Goal: Communication & Community: Answer question/provide support

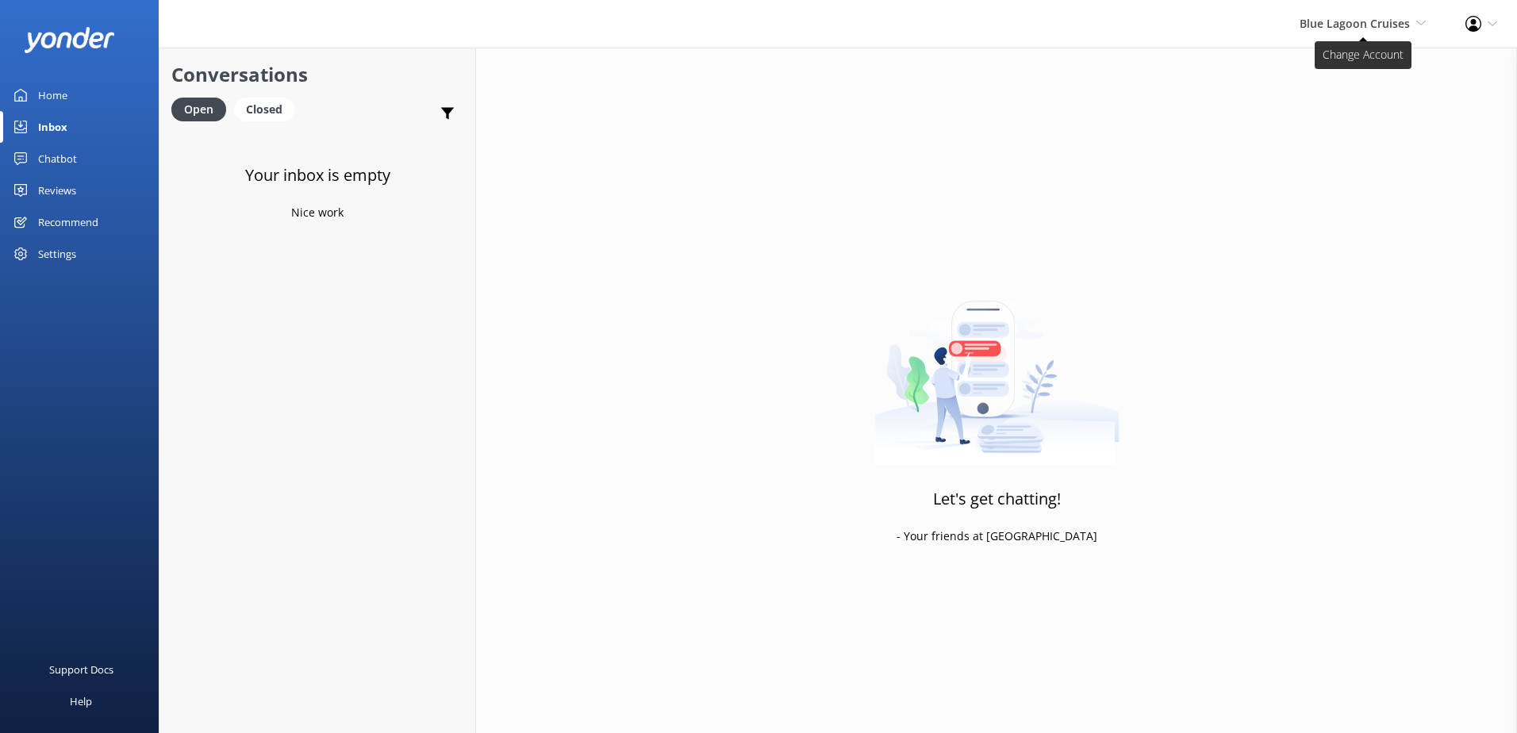
click at [1338, 27] on span "Blue Lagoon Cruises" at bounding box center [1354, 23] width 110 height 15
click at [1353, 33] on div "Blue Lagoon Cruises South Sea Sailing South Sea Cruises Malamala Beach Club Awe…" at bounding box center [1363, 24] width 166 height 48
click at [1290, 24] on div "Blue Lagoon Cruises South Sea Sailing South Sea Cruises Malamala Beach Club Awe…" at bounding box center [1363, 24] width 166 height 48
click at [1368, 56] on link "South Sea Sailing" at bounding box center [1367, 68] width 159 height 38
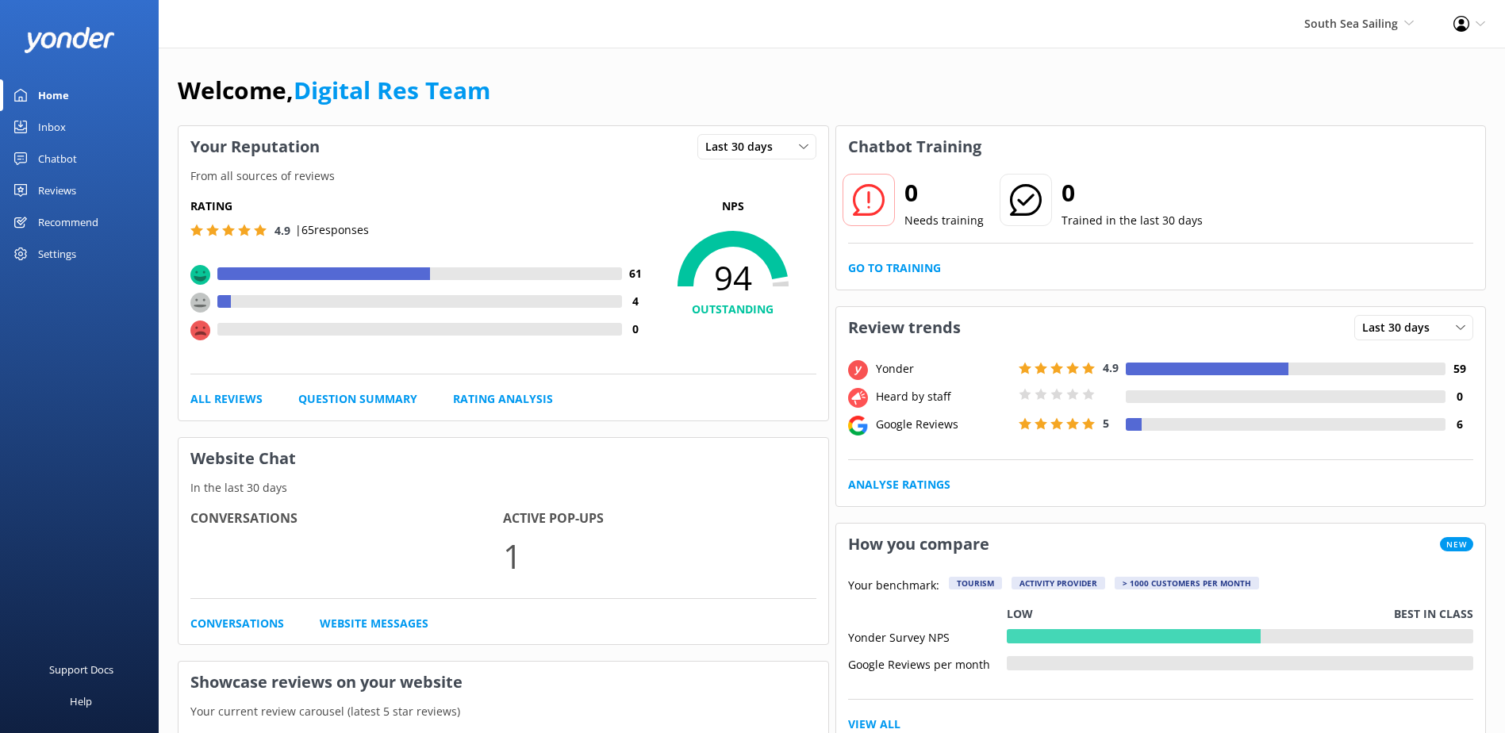
drag, startPoint x: 49, startPoint y: 144, endPoint x: 56, endPoint y: 138, distance: 9.6
click at [50, 144] on div "Chatbot" at bounding box center [57, 159] width 39 height 32
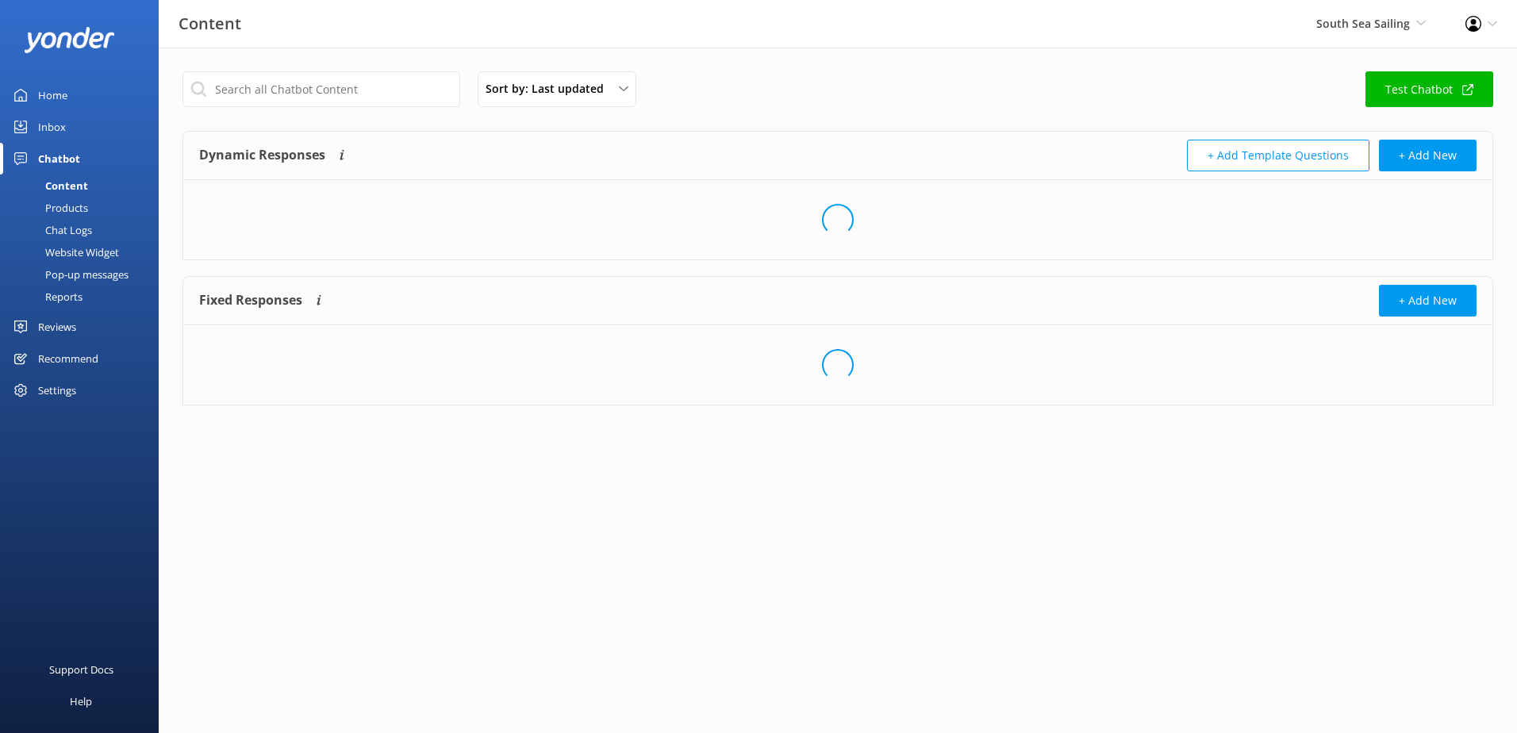
click at [58, 137] on div "Inbox" at bounding box center [52, 127] width 28 height 32
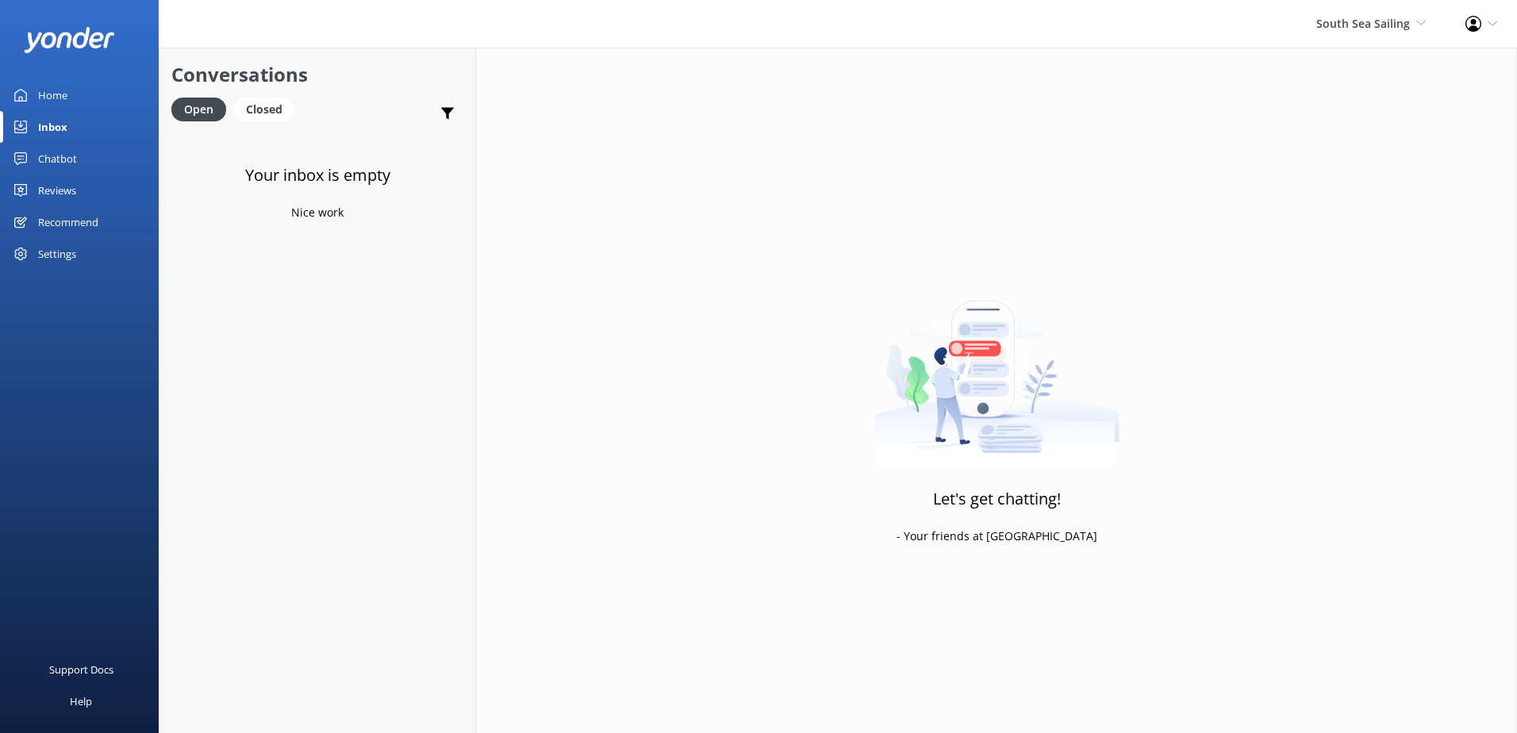
click at [1425, 10] on div "South Sea Sailing South Sea Sailing South Sea Cruises Malamala Beach Club Aweso…" at bounding box center [1370, 24] width 149 height 48
click at [1345, 106] on link "South Sea Cruises" at bounding box center [1367, 106] width 159 height 38
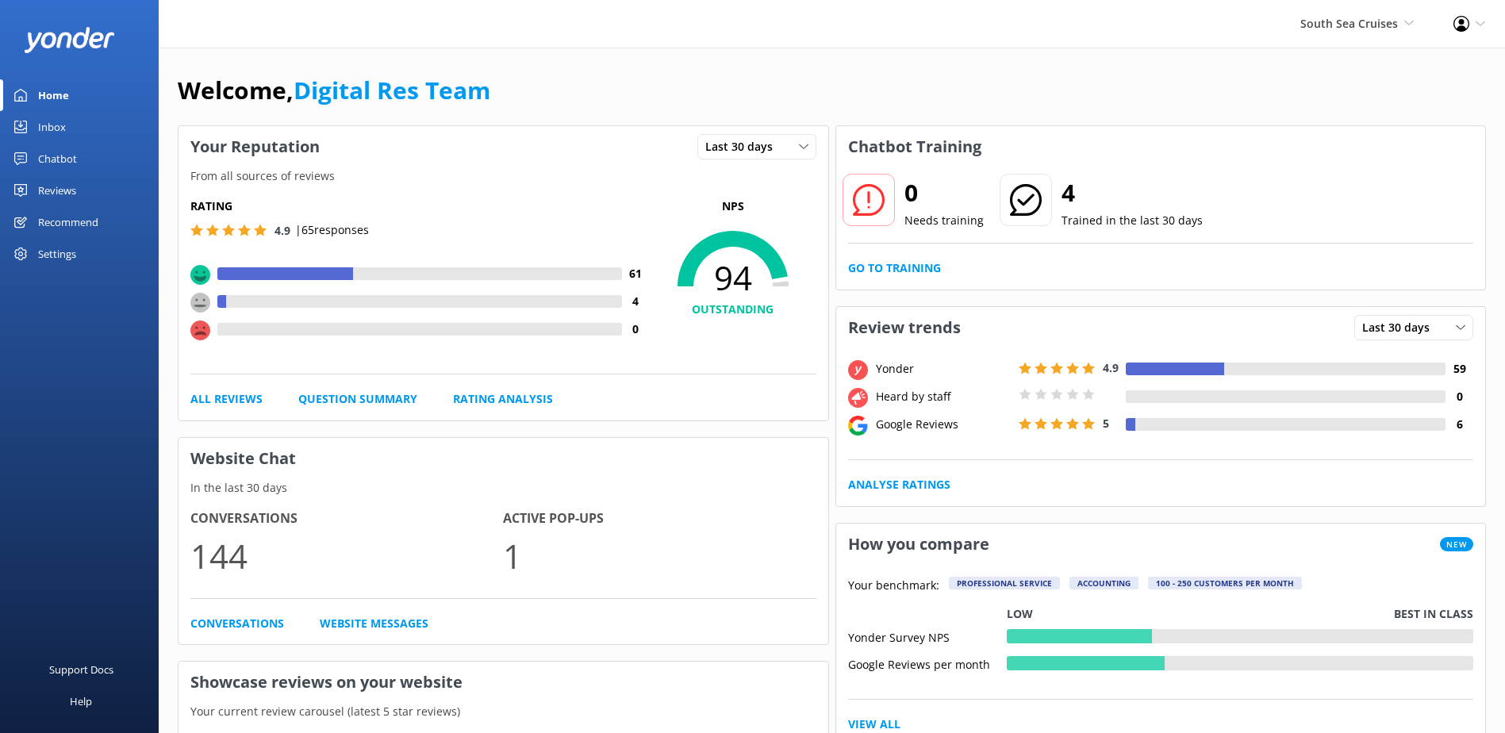
click at [75, 123] on link "Inbox" at bounding box center [79, 127] width 159 height 32
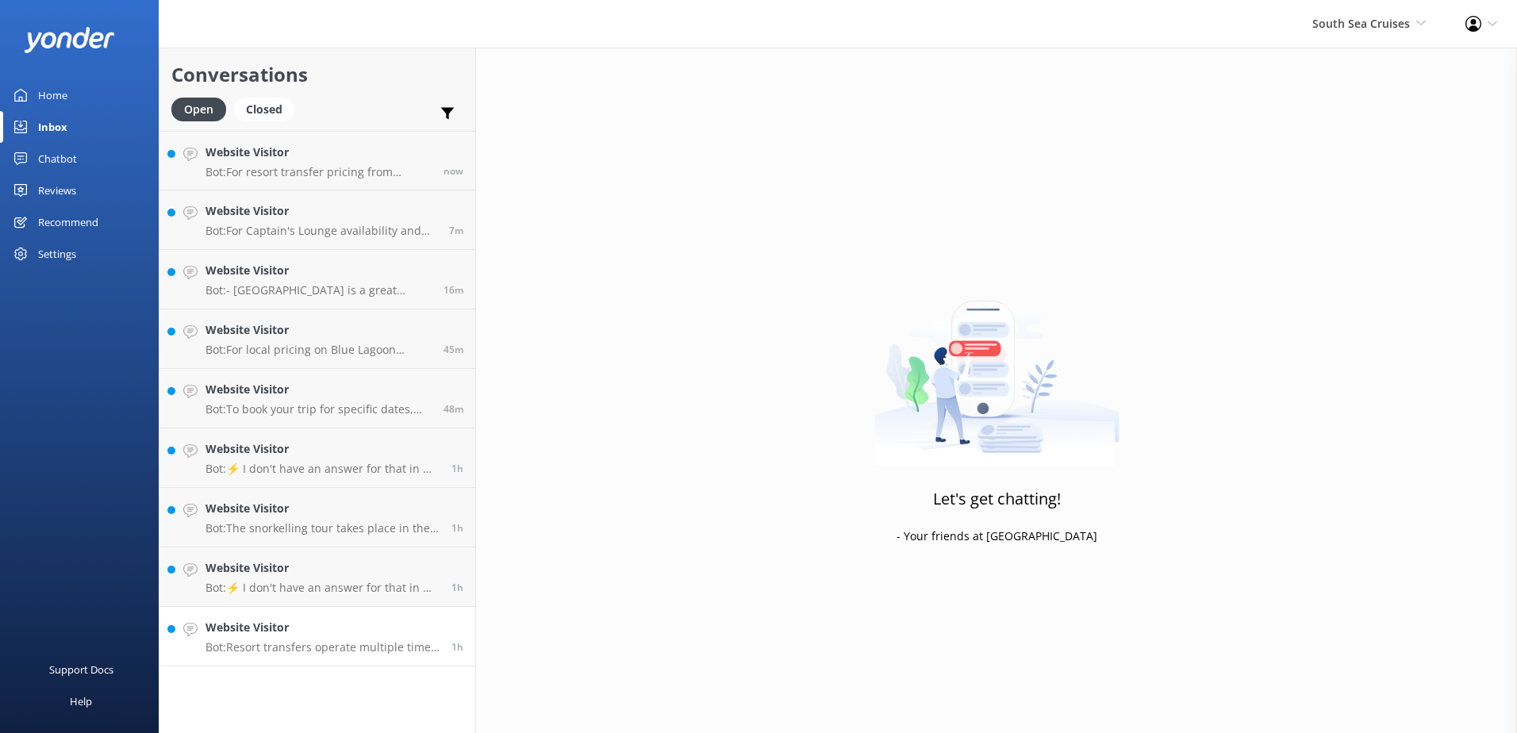
click at [384, 639] on div "Website Visitor Bot: Resort transfers operate multiple times a day, every day, …" at bounding box center [322, 636] width 234 height 35
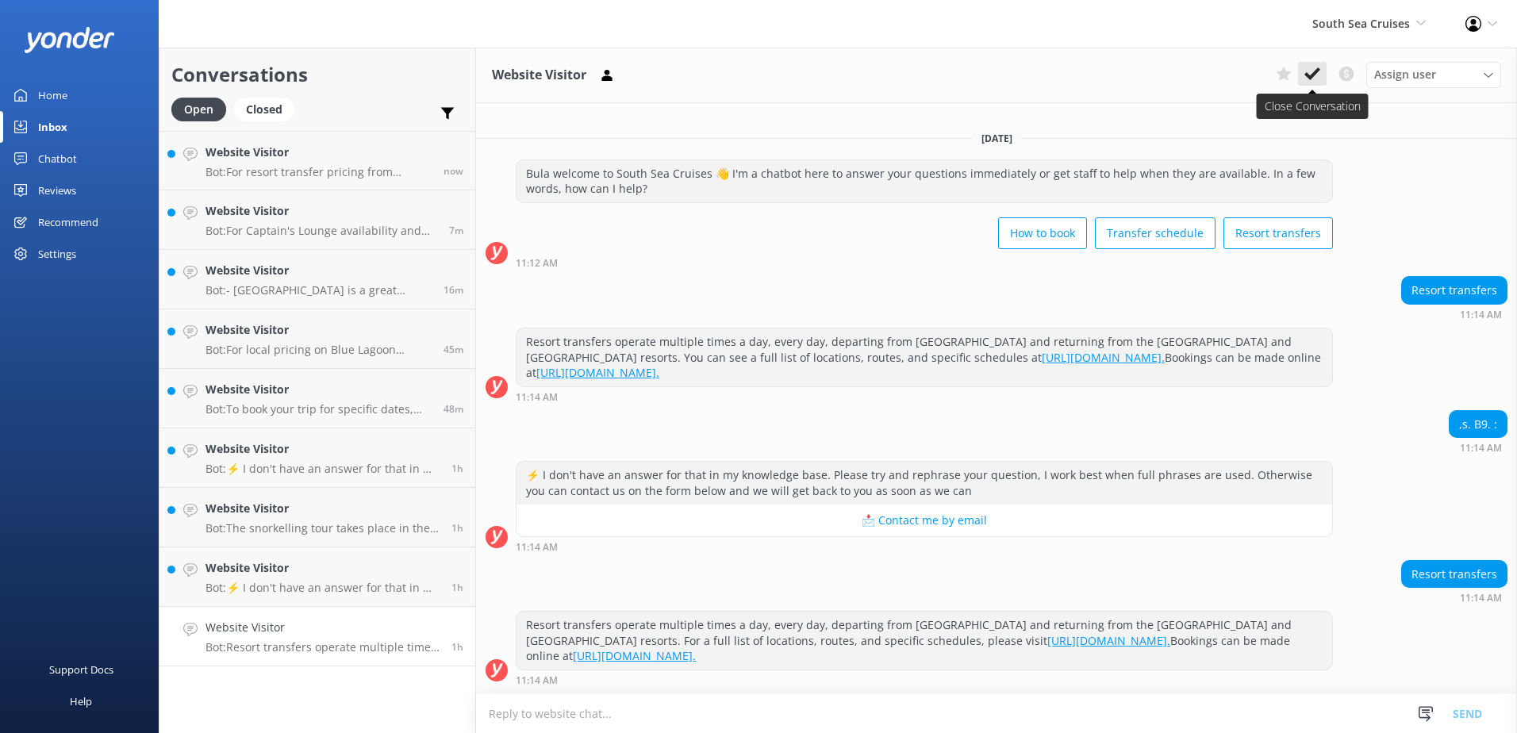
click at [1307, 80] on icon at bounding box center [1312, 74] width 16 height 16
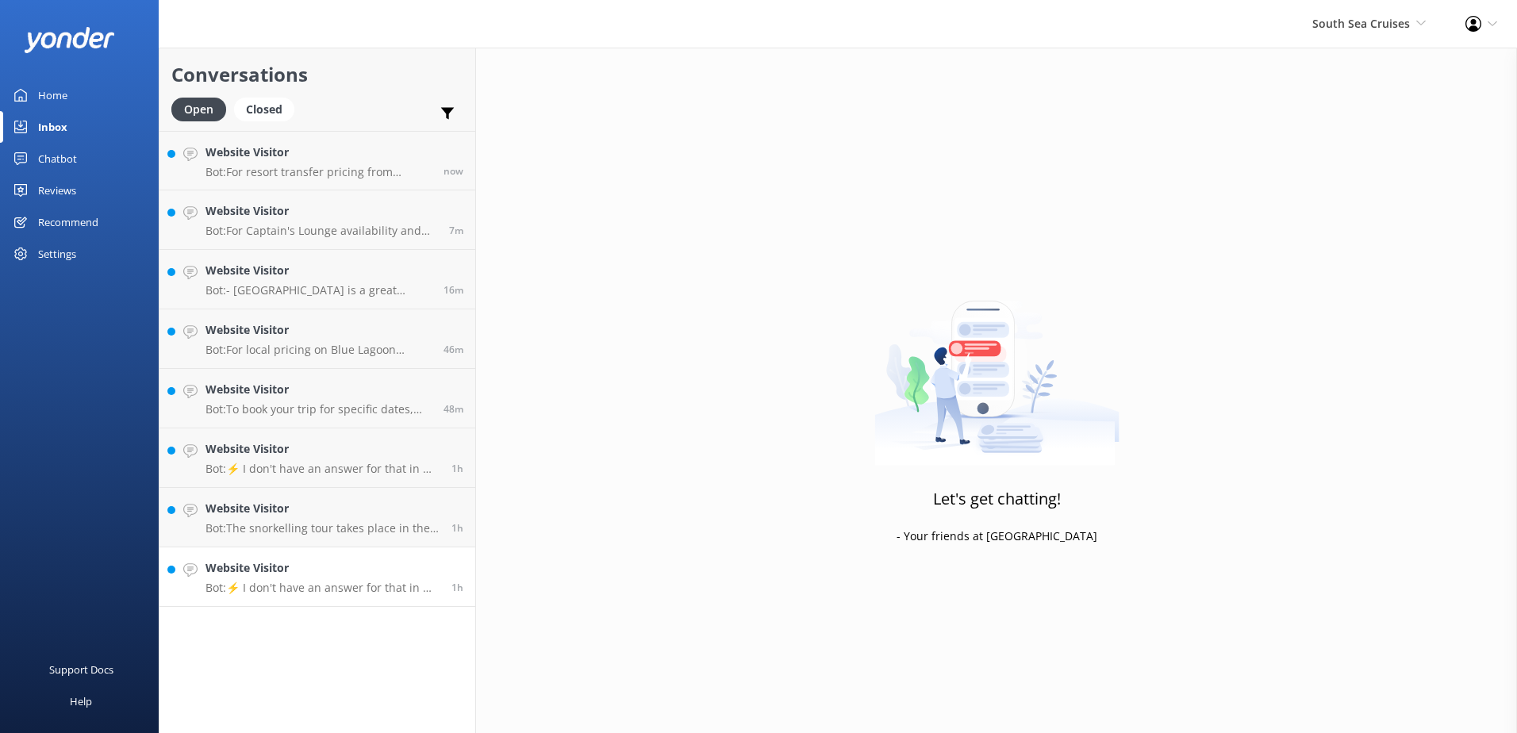
click at [377, 596] on link "Website Visitor Bot: ⚡ I don't have an answer for that in my knowledge base. Pl…" at bounding box center [317, 577] width 316 height 60
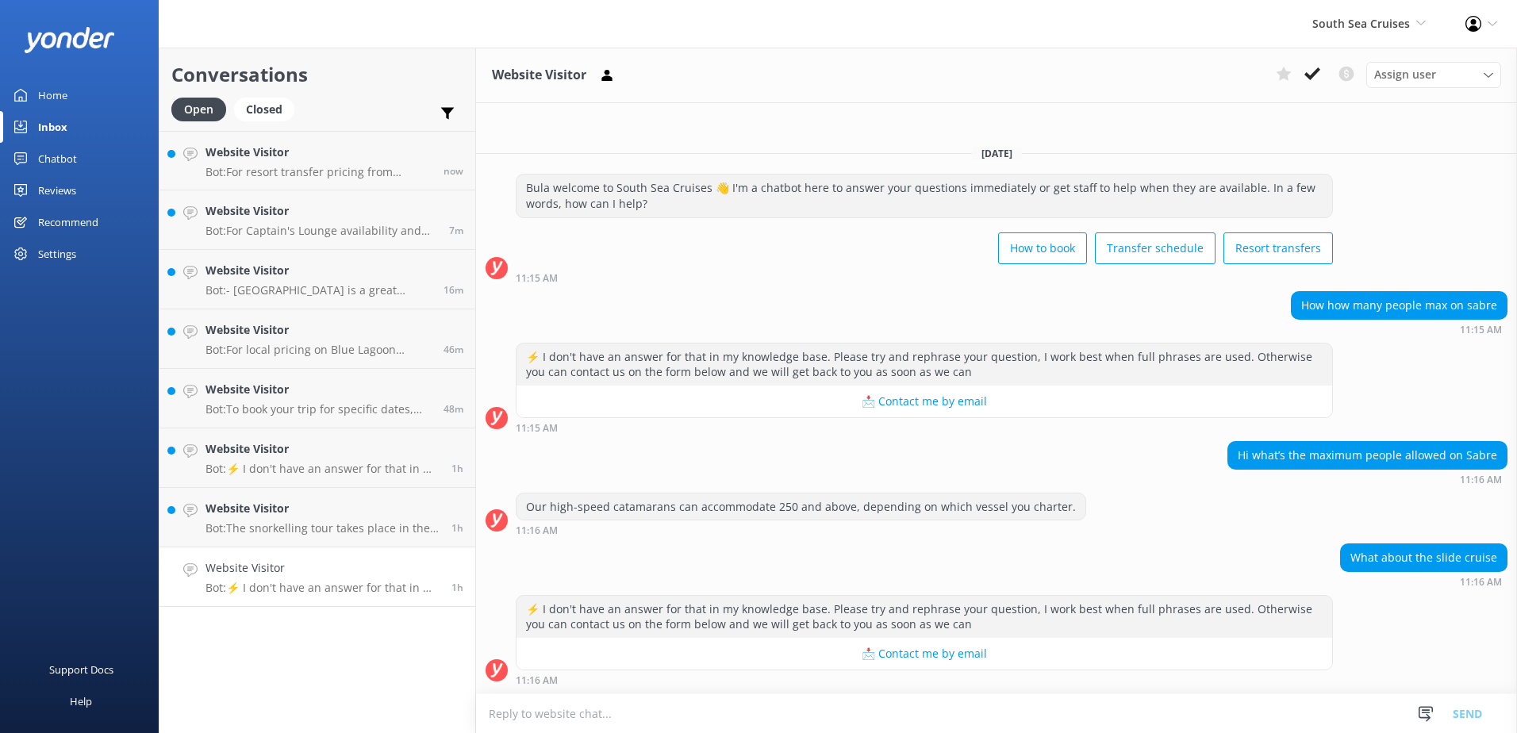
click at [780, 731] on textarea at bounding box center [996, 713] width 1041 height 39
click at [807, 711] on textarea at bounding box center [996, 713] width 1041 height 39
click at [750, 716] on textarea "The sabre can accommodate upto" at bounding box center [996, 713] width 1041 height 40
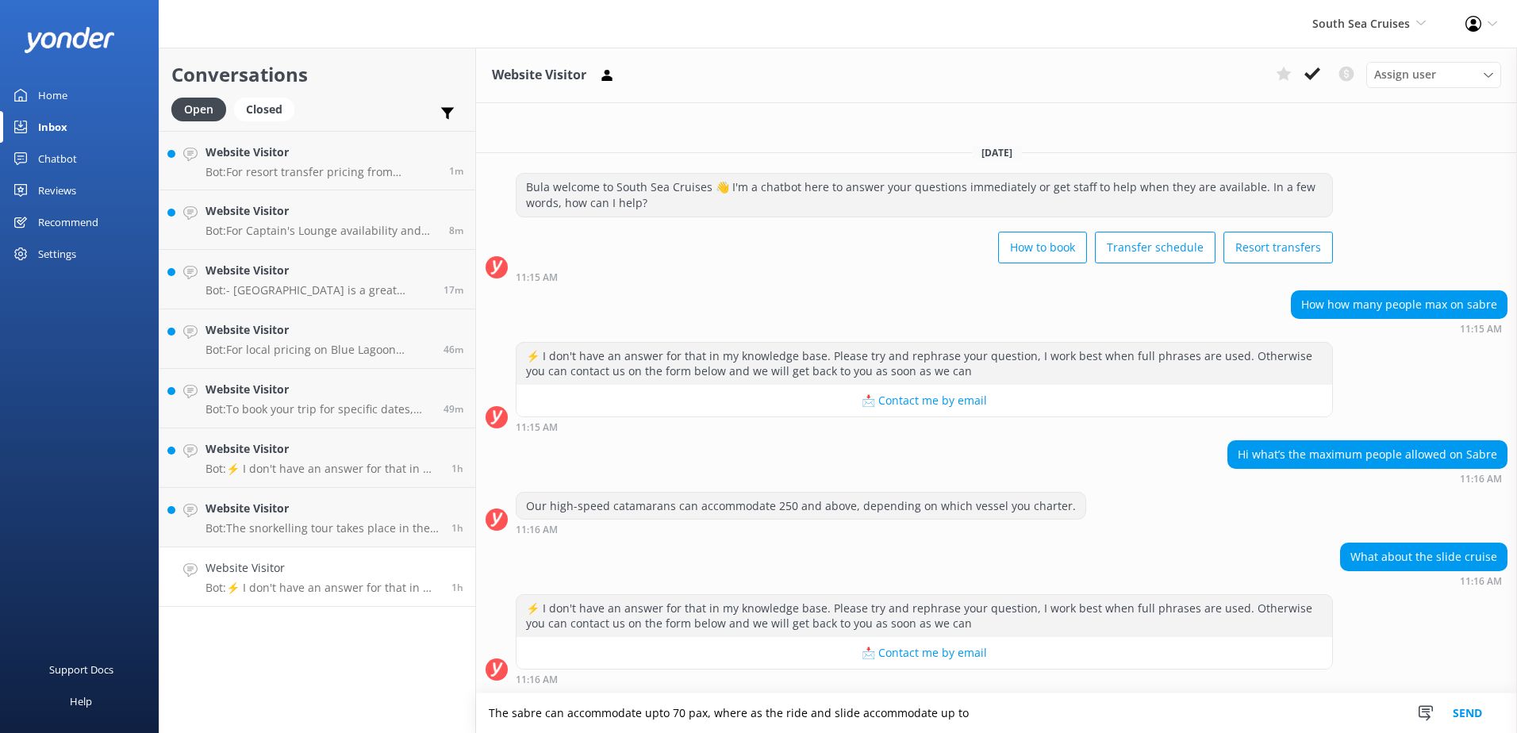
click at [1025, 703] on textarea "The sabre can accommodate upto 70 pax, where as the ride and slide accommodate …" at bounding box center [996, 713] width 1041 height 40
drag, startPoint x: 1137, startPoint y: 699, endPoint x: 390, endPoint y: 678, distance: 746.8
click at [390, 678] on div "Conversations Open Closed Important Converted Assigned to me Unassigned Website…" at bounding box center [838, 390] width 1358 height 685
type textarea "The sabre can accommodate upto 70 pax, where as the ride and slide accommodate …"
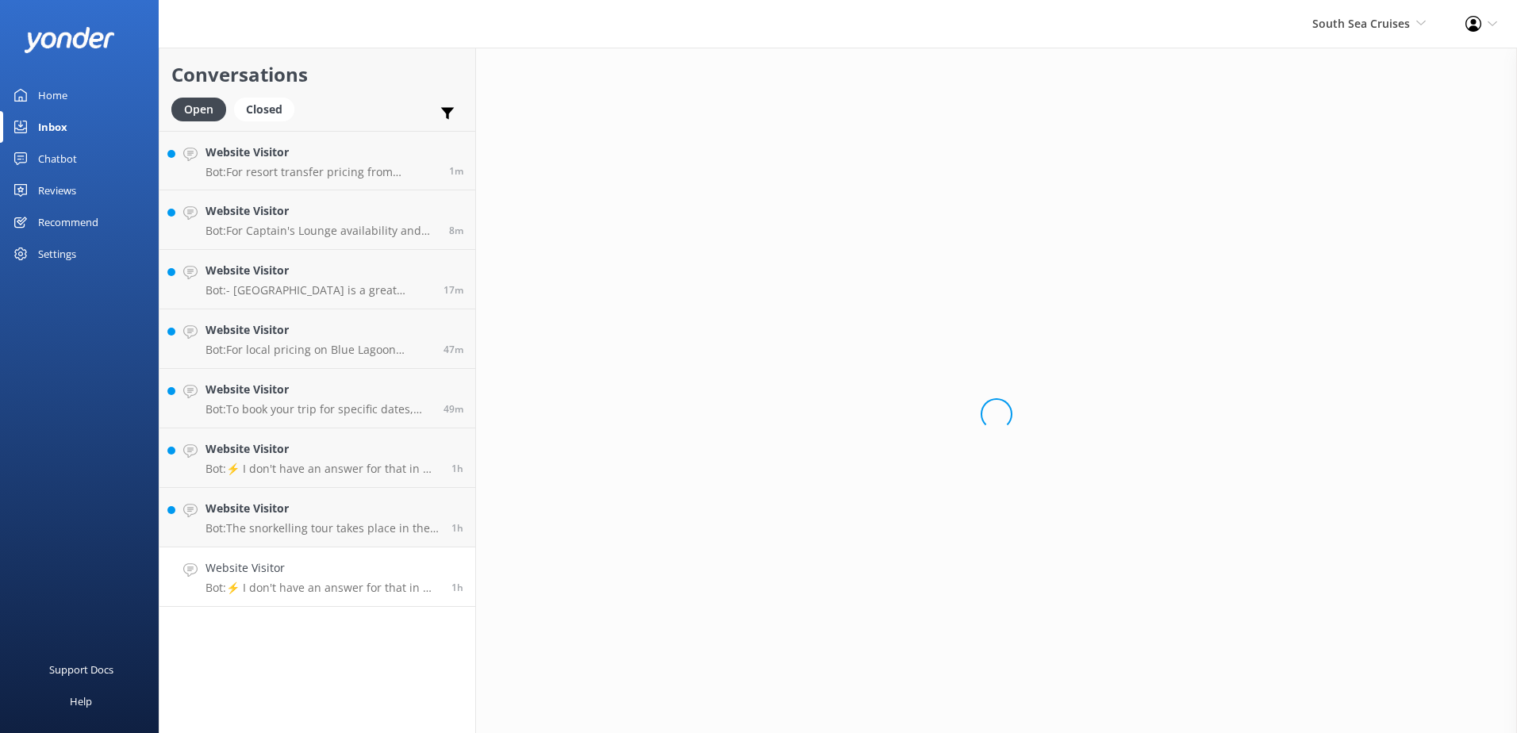
click at [1067, 710] on div "Loading.." at bounding box center [996, 414] width 1041 height 733
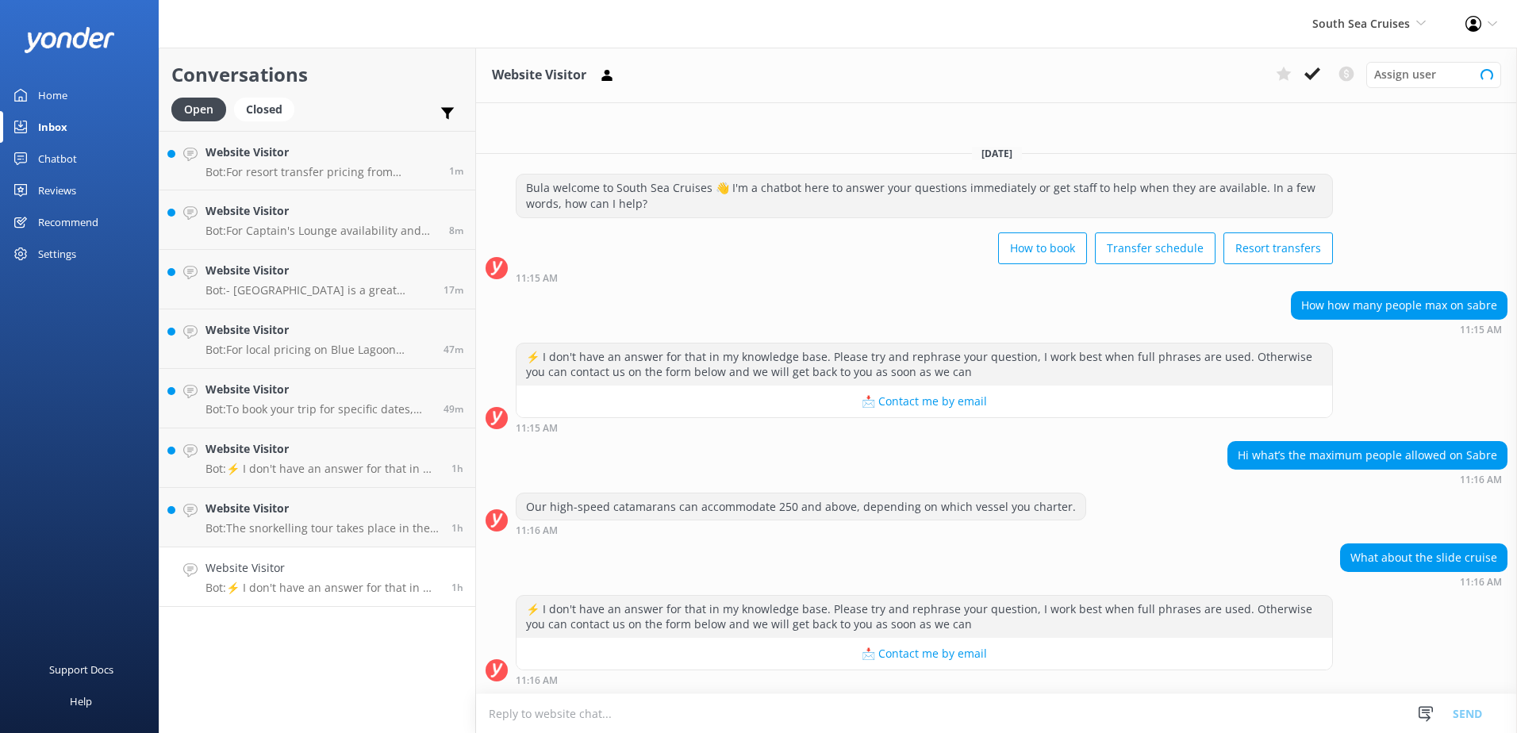
click at [1067, 710] on textarea at bounding box center [996, 713] width 1041 height 39
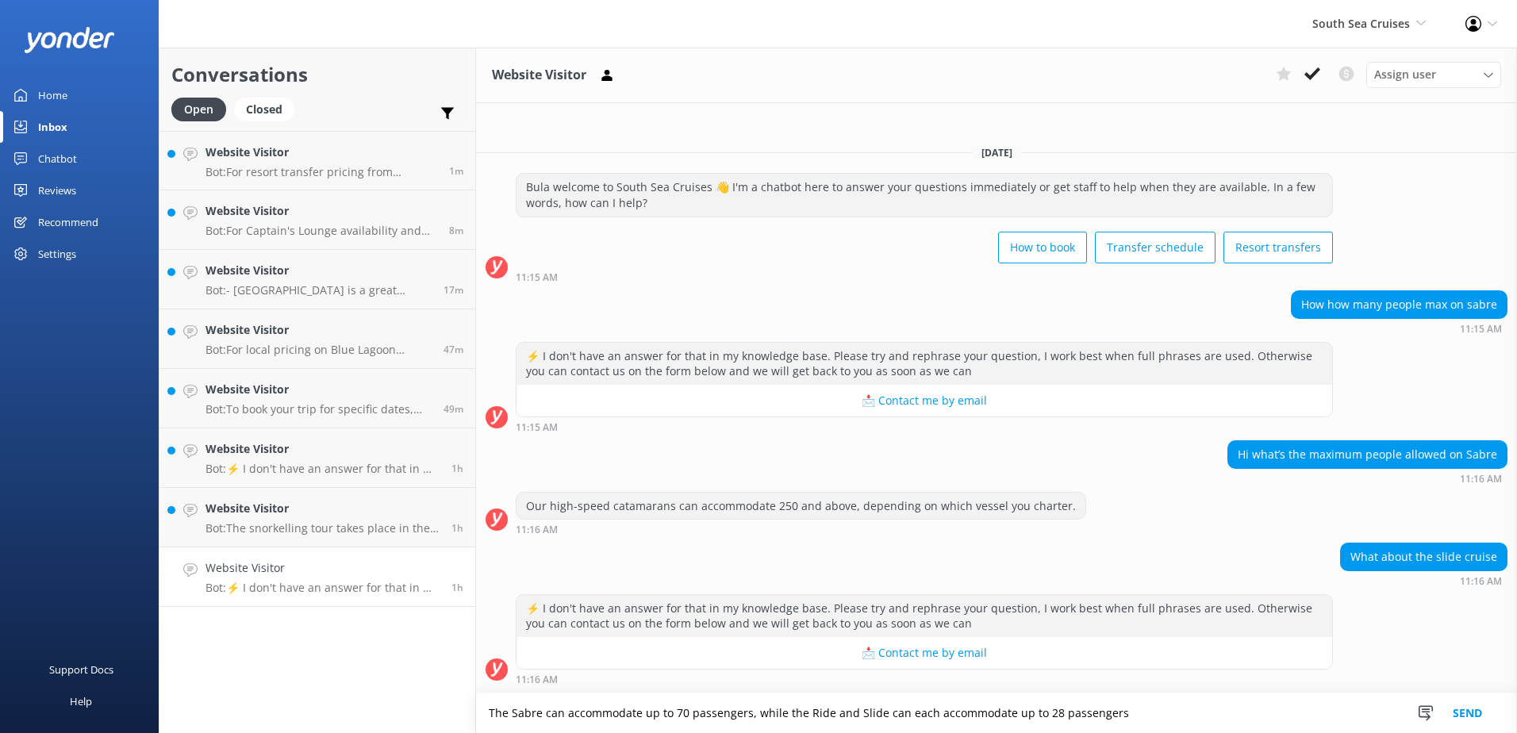
type textarea "The Sabre can accommodate up to 70 passengers, while the Ride and Slide can eac…"
click at [1461, 713] on button "Send" at bounding box center [1468, 713] width 60 height 40
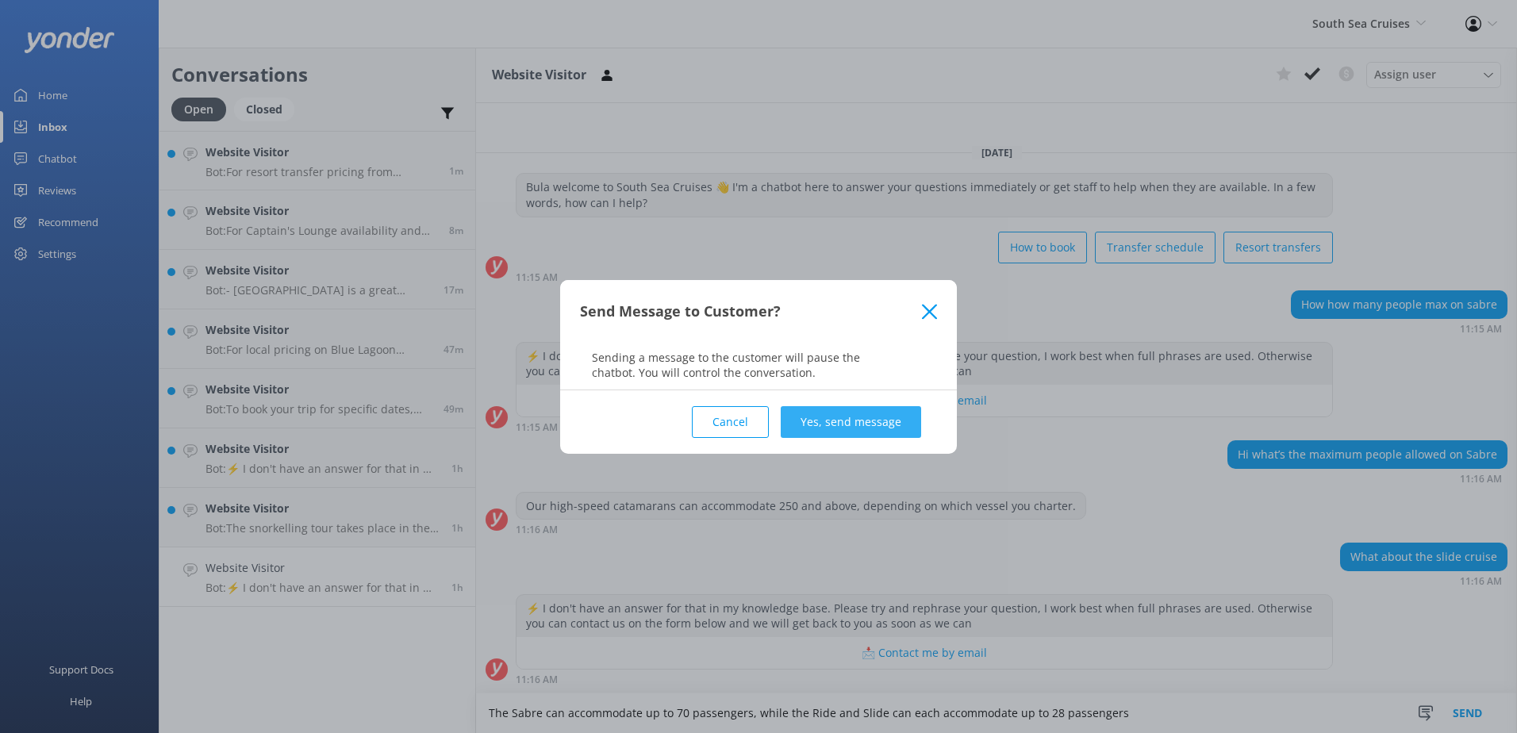
click at [890, 422] on button "Yes, send message" at bounding box center [851, 422] width 140 height 32
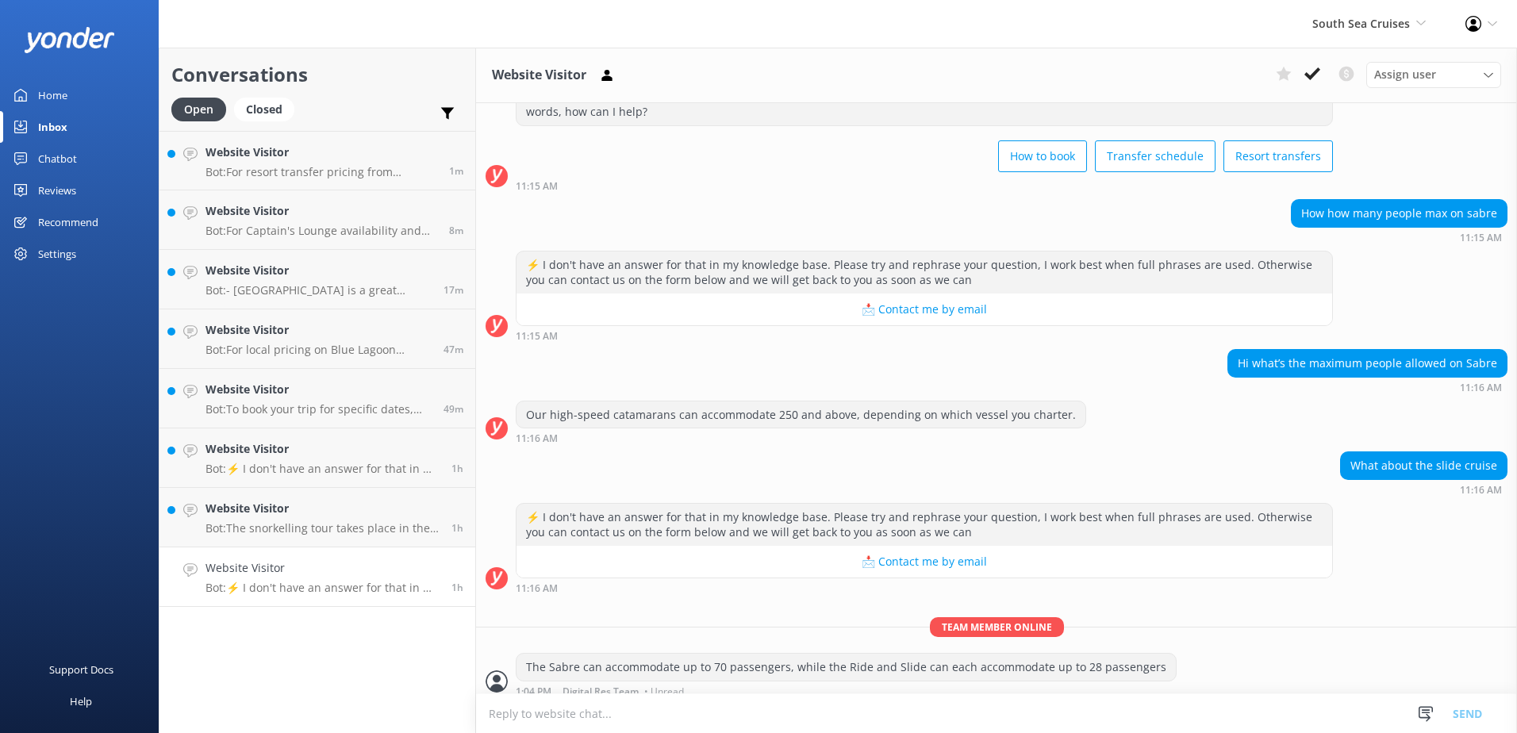
scroll to position [74, 0]
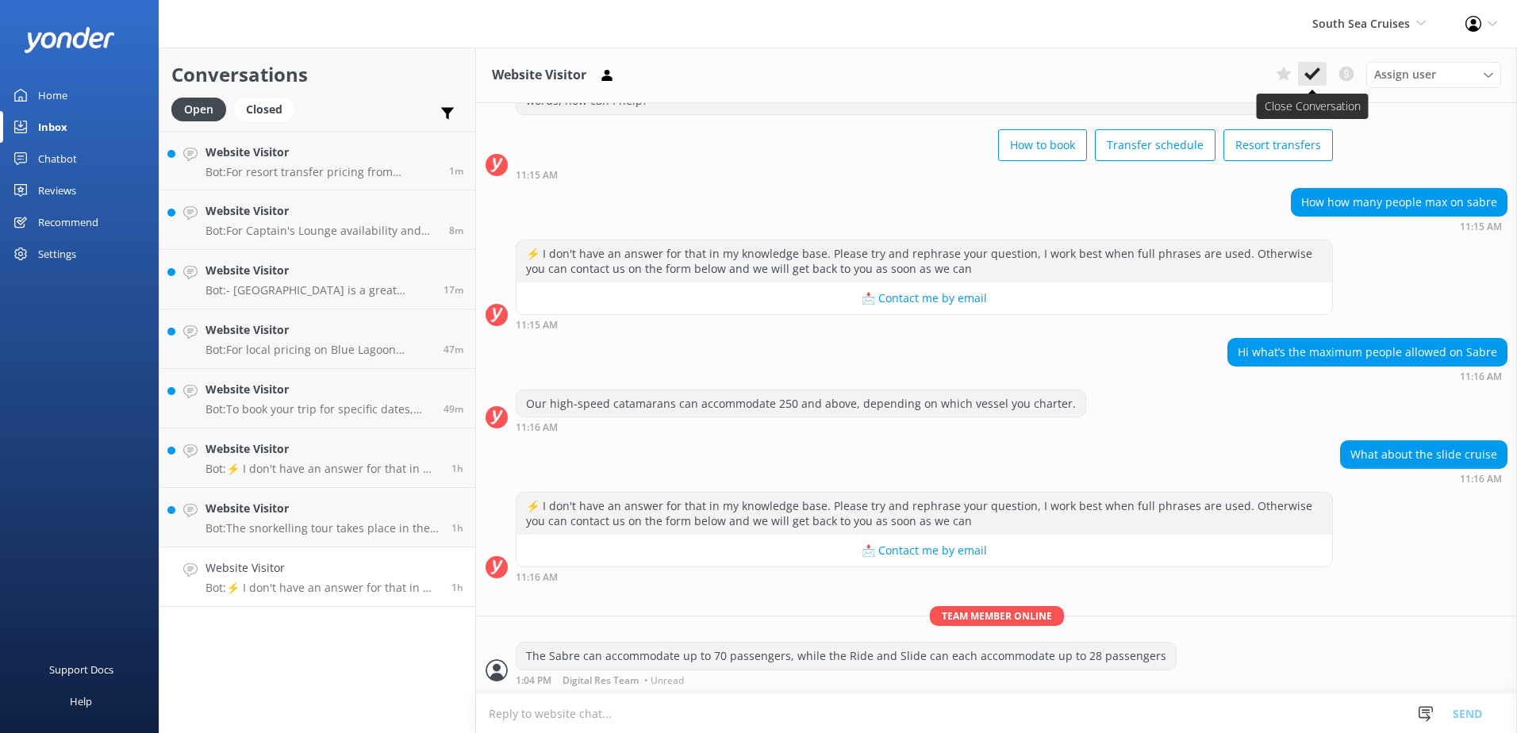
click at [1306, 78] on icon at bounding box center [1312, 74] width 16 height 16
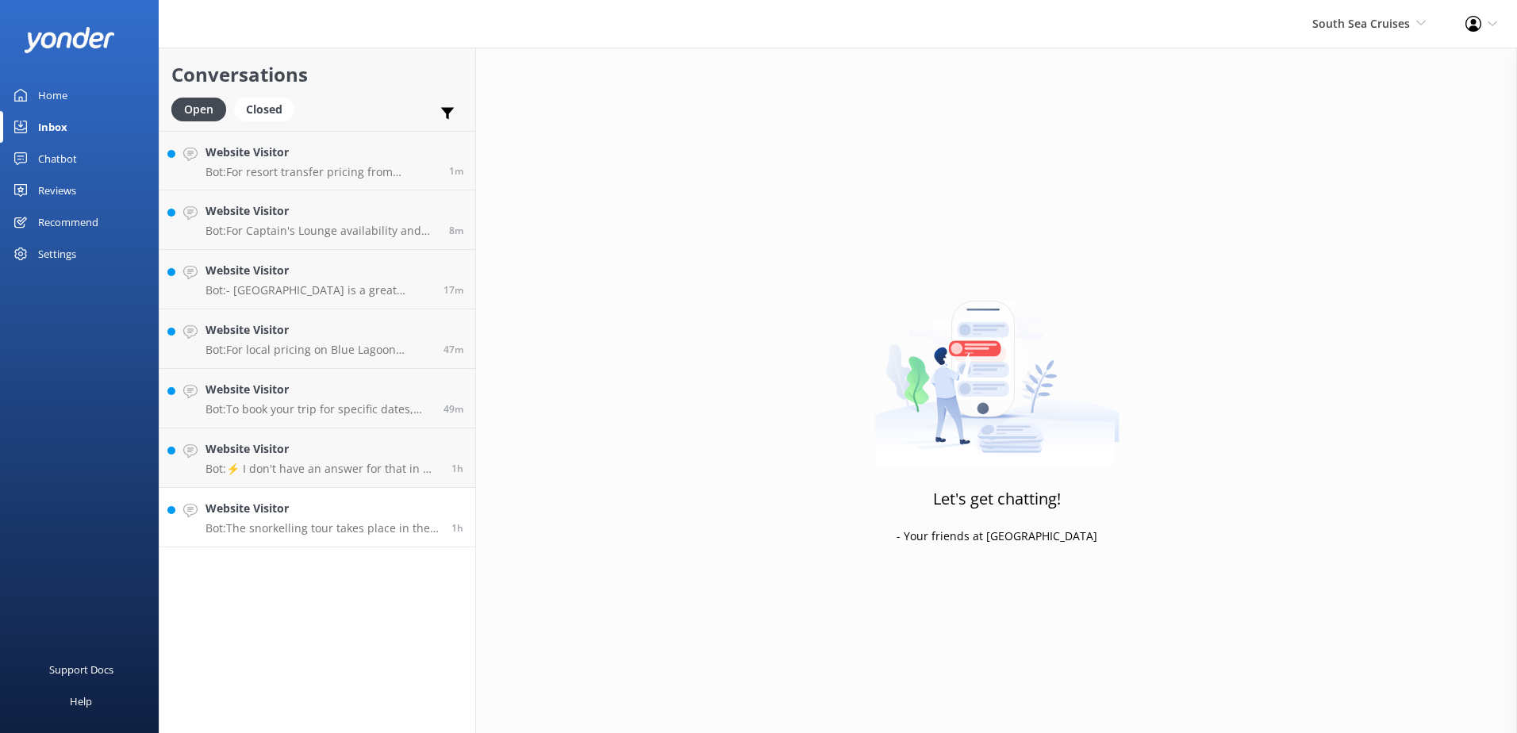
click at [405, 523] on p "Bot: The snorkelling tour takes place in the [GEOGRAPHIC_DATA]. The experienced…" at bounding box center [322, 528] width 234 height 14
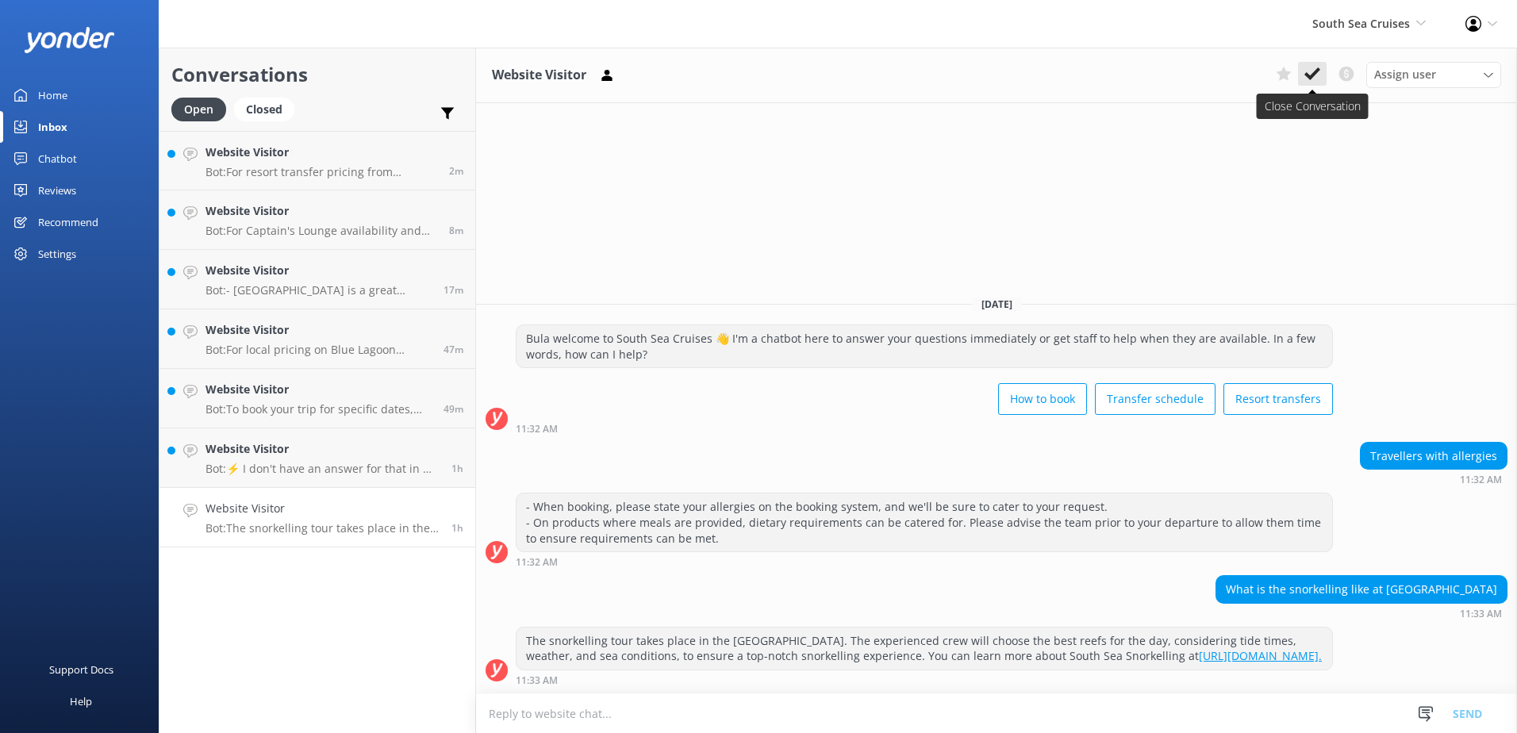
click at [1308, 63] on button at bounding box center [1312, 74] width 29 height 24
click at [339, 471] on p "Bot: ⚡ I don't have an answer for that in my knowledge base. Please try and rep…" at bounding box center [322, 469] width 234 height 14
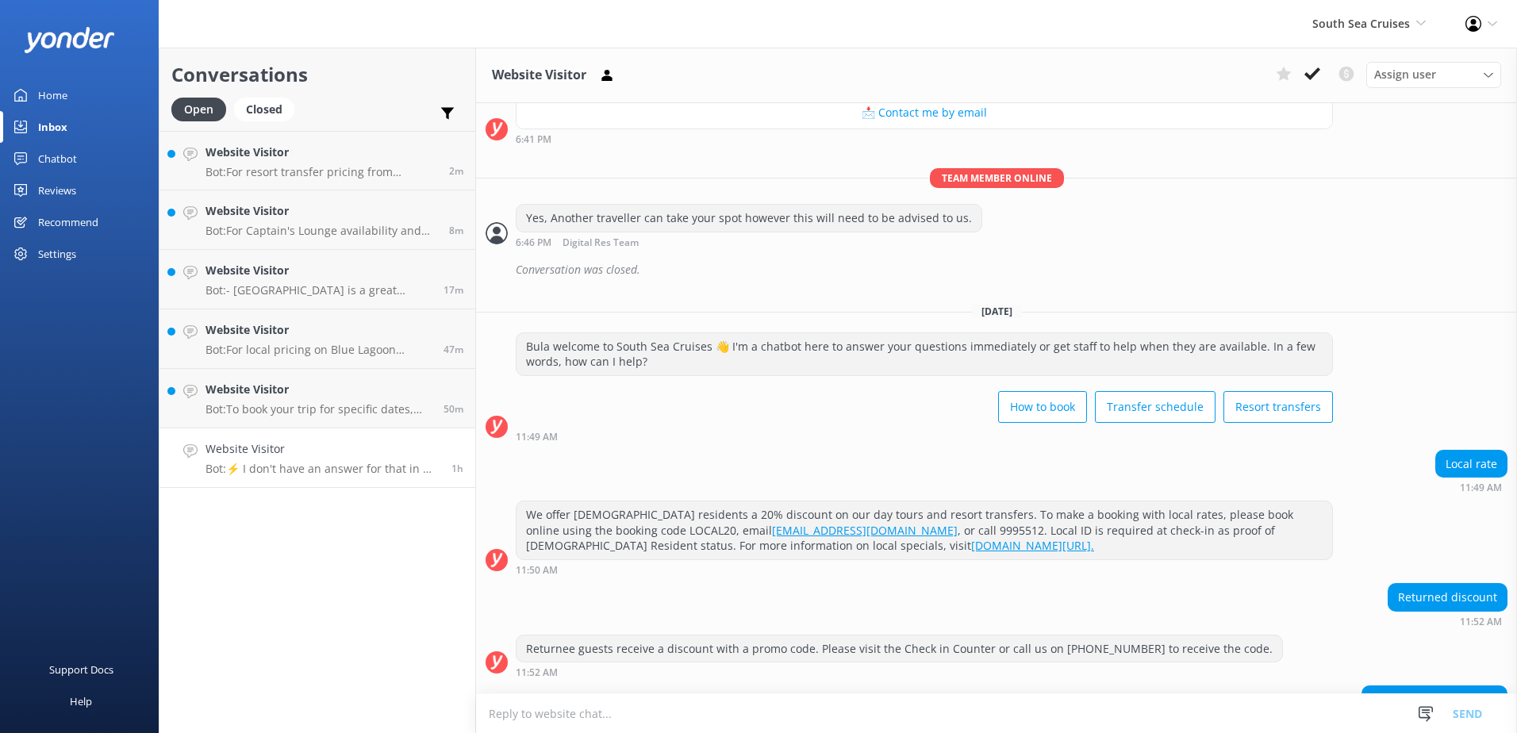
scroll to position [728, 0]
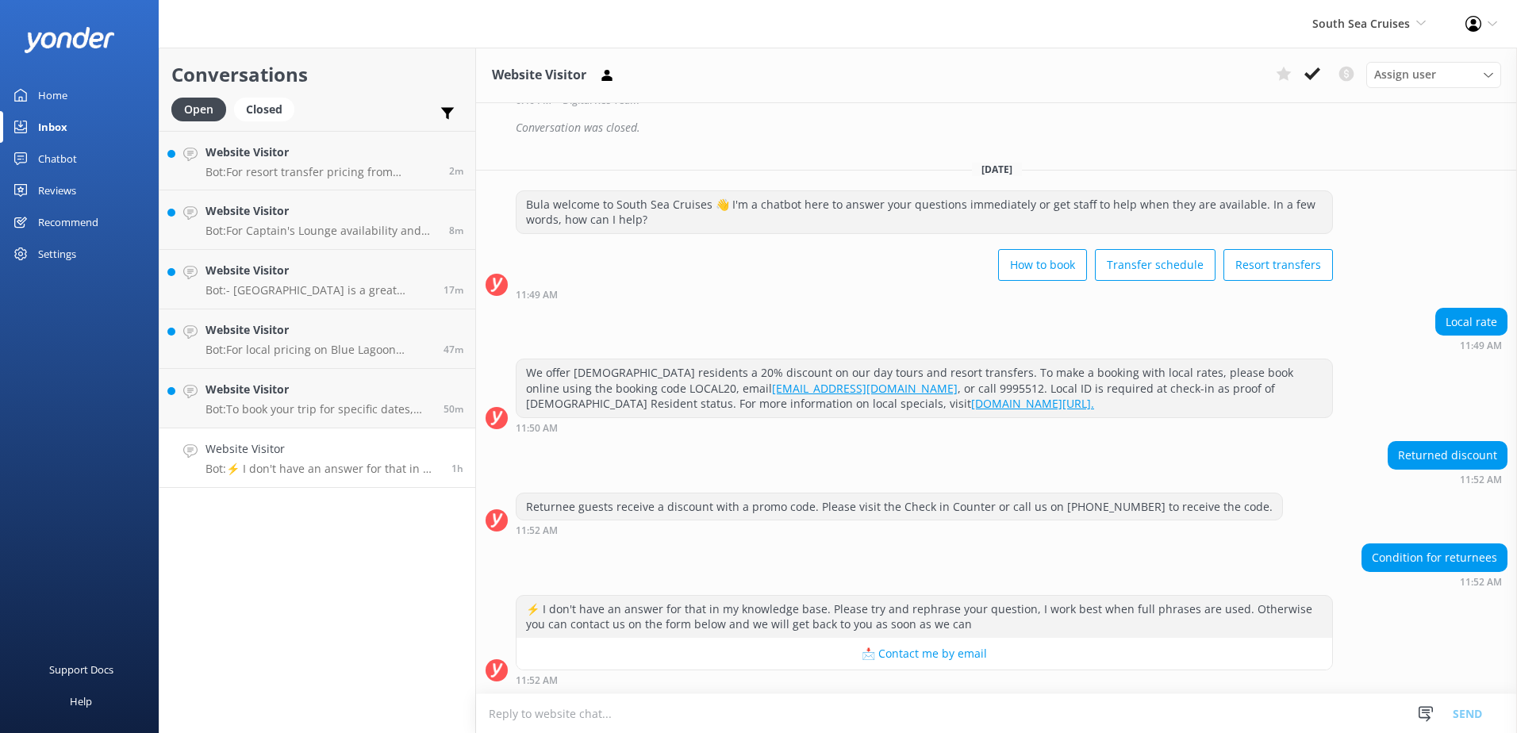
click at [361, 467] on p "Bot: ⚡ I don't have an answer for that in my knowledge base. Please try and rep…" at bounding box center [322, 469] width 234 height 14
click at [839, 709] on textarea at bounding box center [996, 713] width 1041 height 39
click at [801, 716] on textarea at bounding box center [996, 713] width 1041 height 39
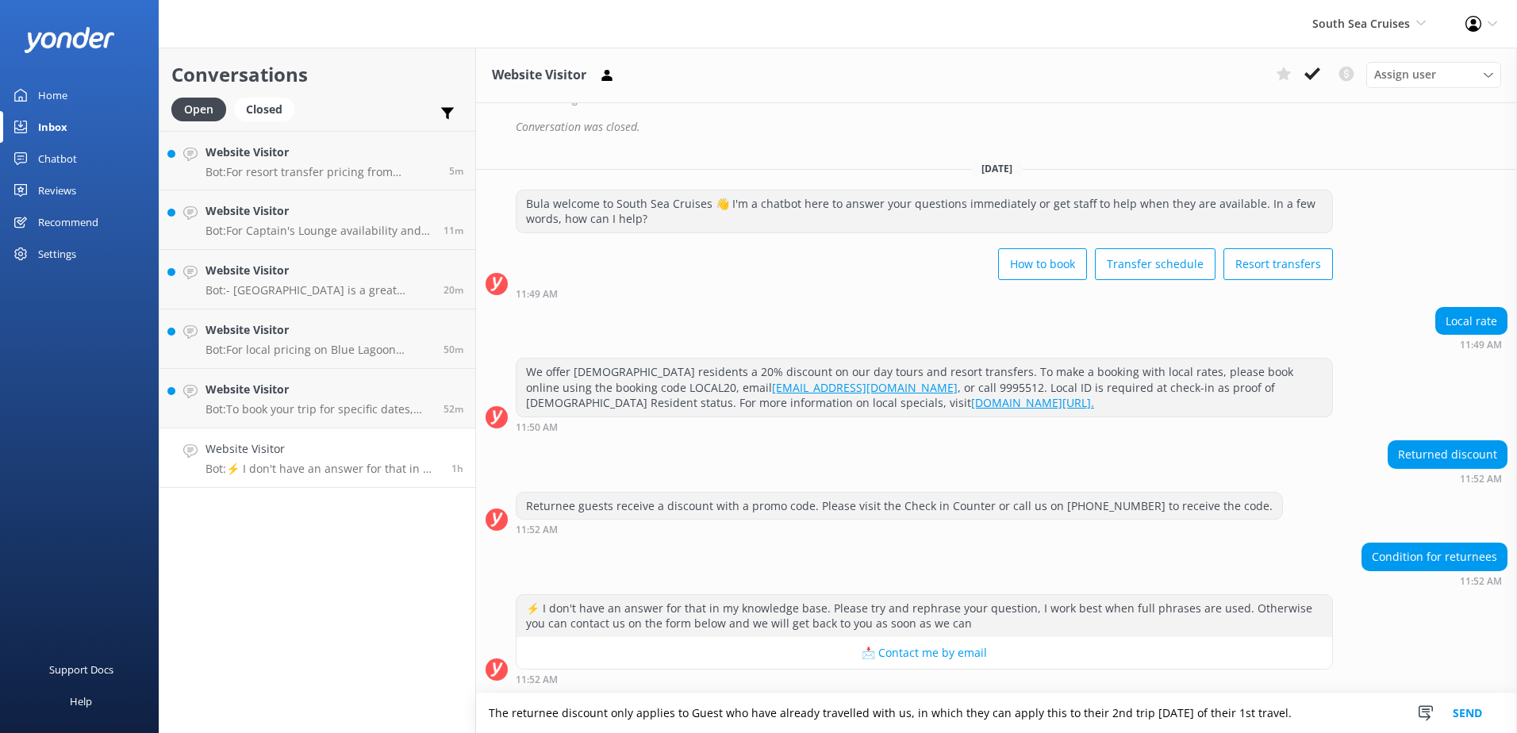
type textarea "The returnee discount only applies to Guest who have already travelled with us,…"
click at [1474, 708] on button "Send" at bounding box center [1468, 713] width 60 height 40
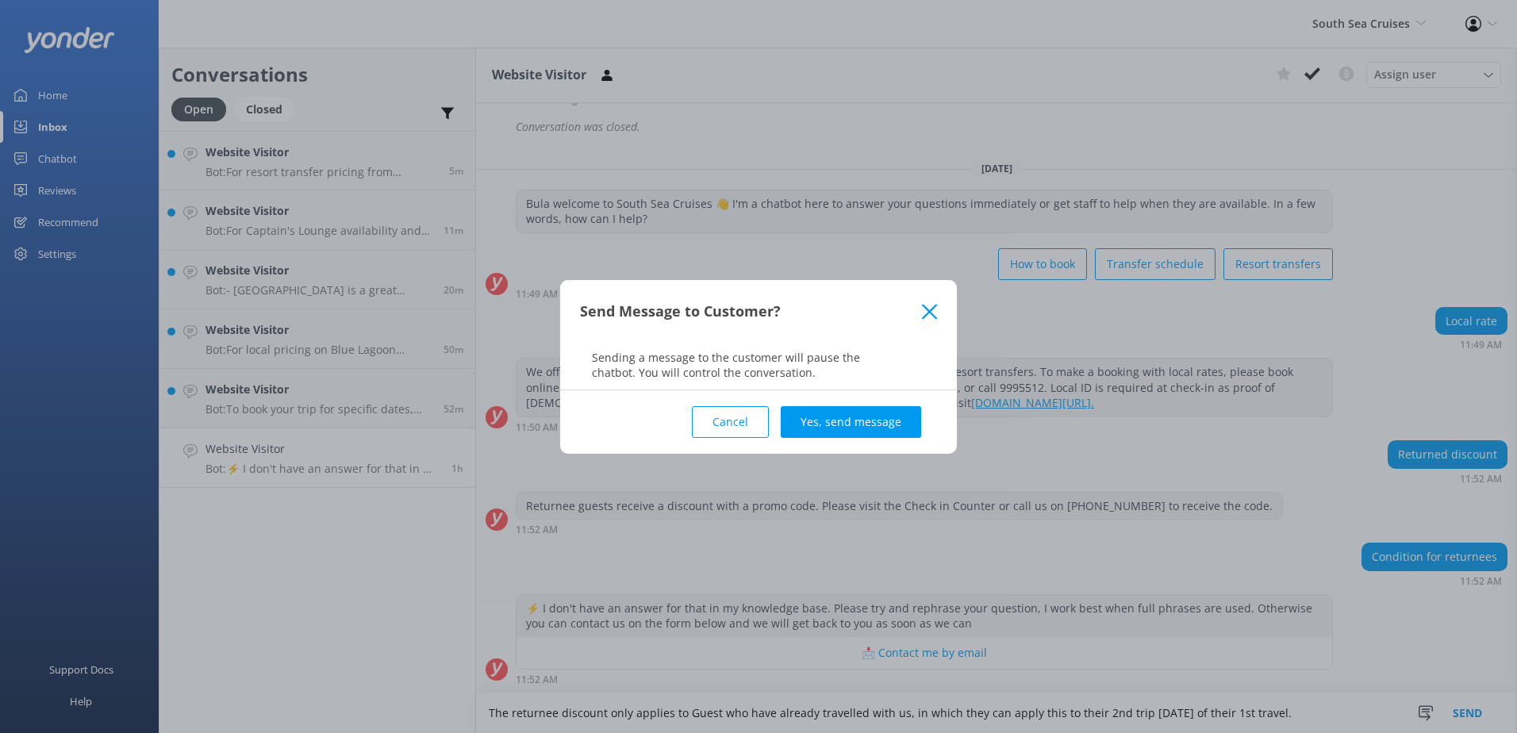
click at [858, 432] on button "Yes, send message" at bounding box center [851, 422] width 140 height 32
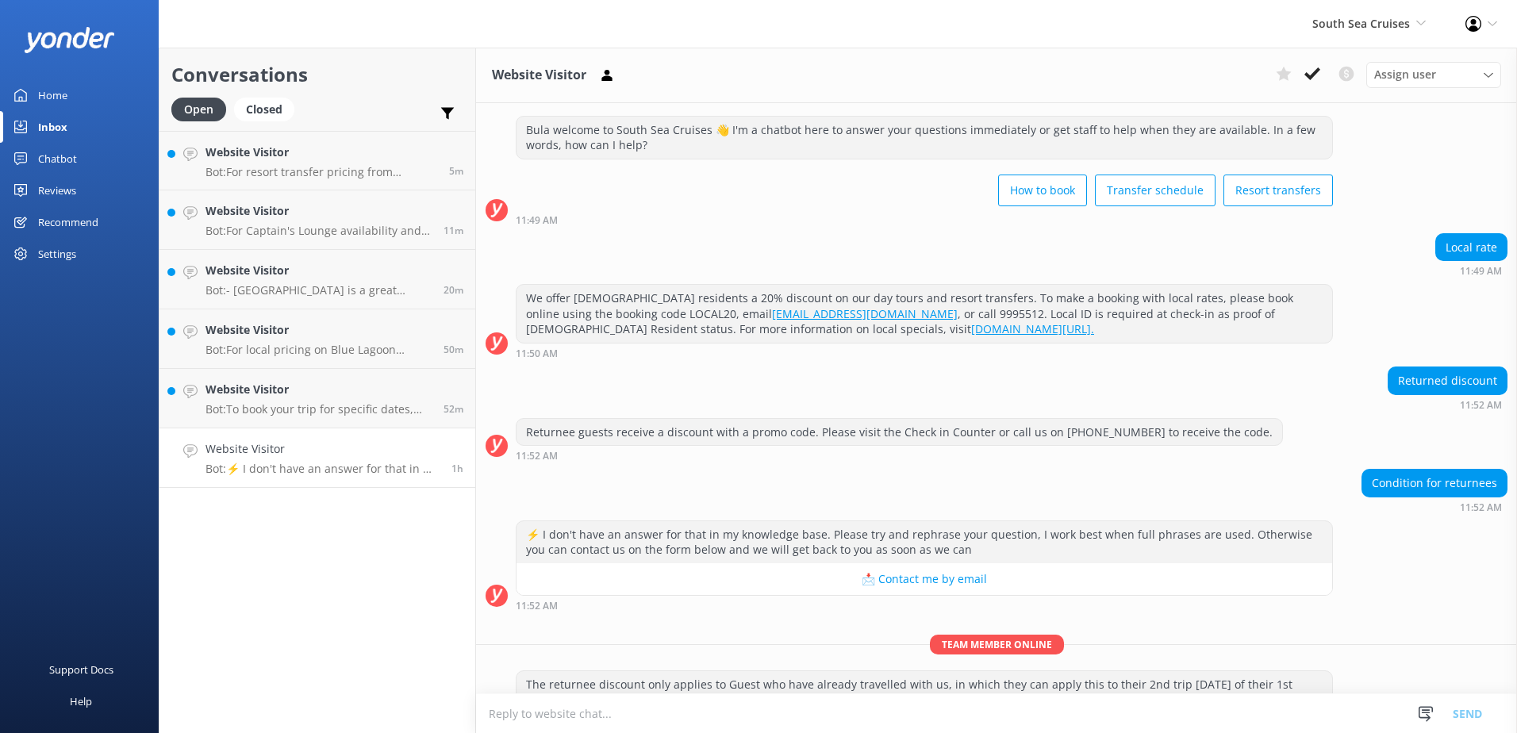
scroll to position [846, 0]
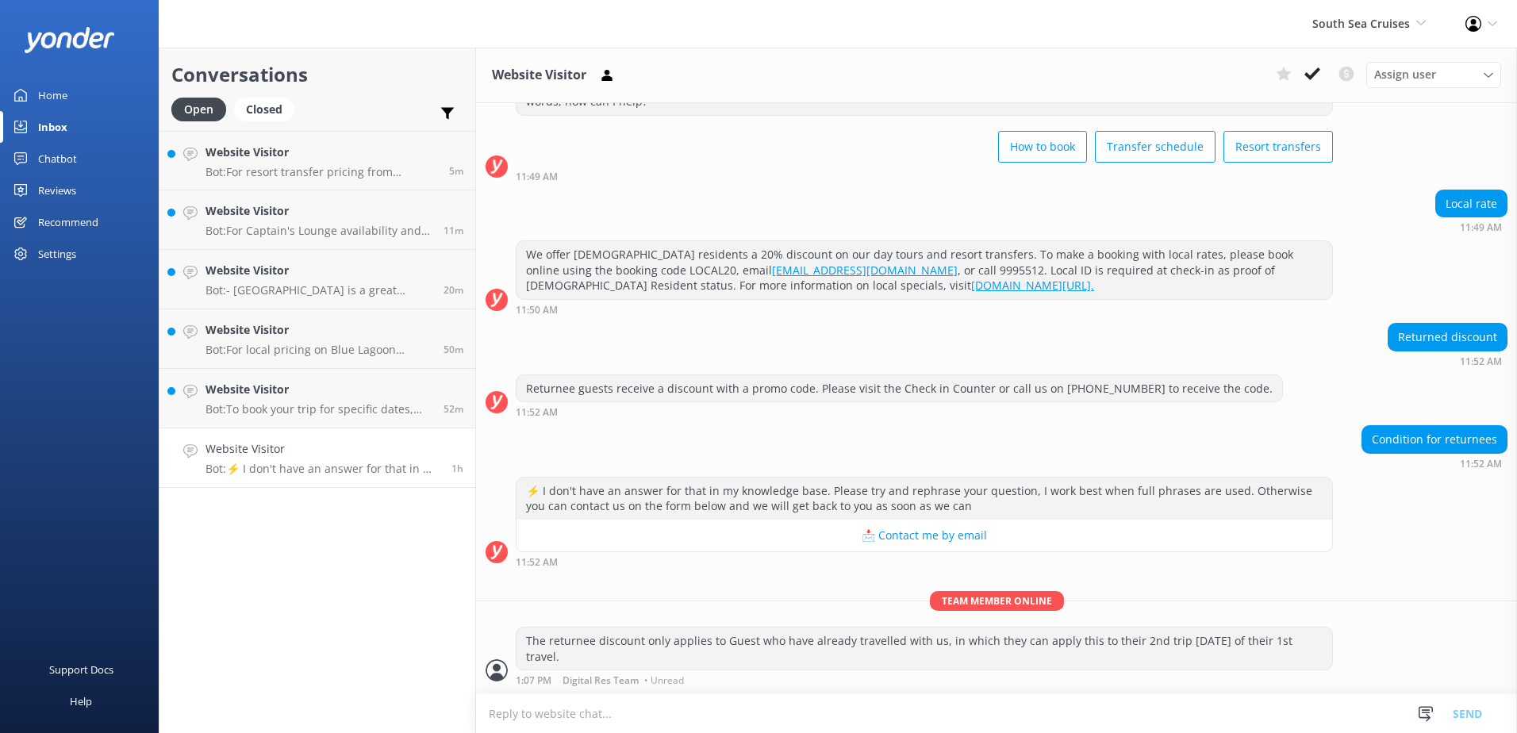
click at [1327, 67] on div "Assign user [PERSON_NAME] [PERSON_NAME] Digital Res Team [PERSON_NAME] [PERSON_…" at bounding box center [1385, 74] width 232 height 25
click at [1321, 72] on button at bounding box center [1312, 74] width 29 height 24
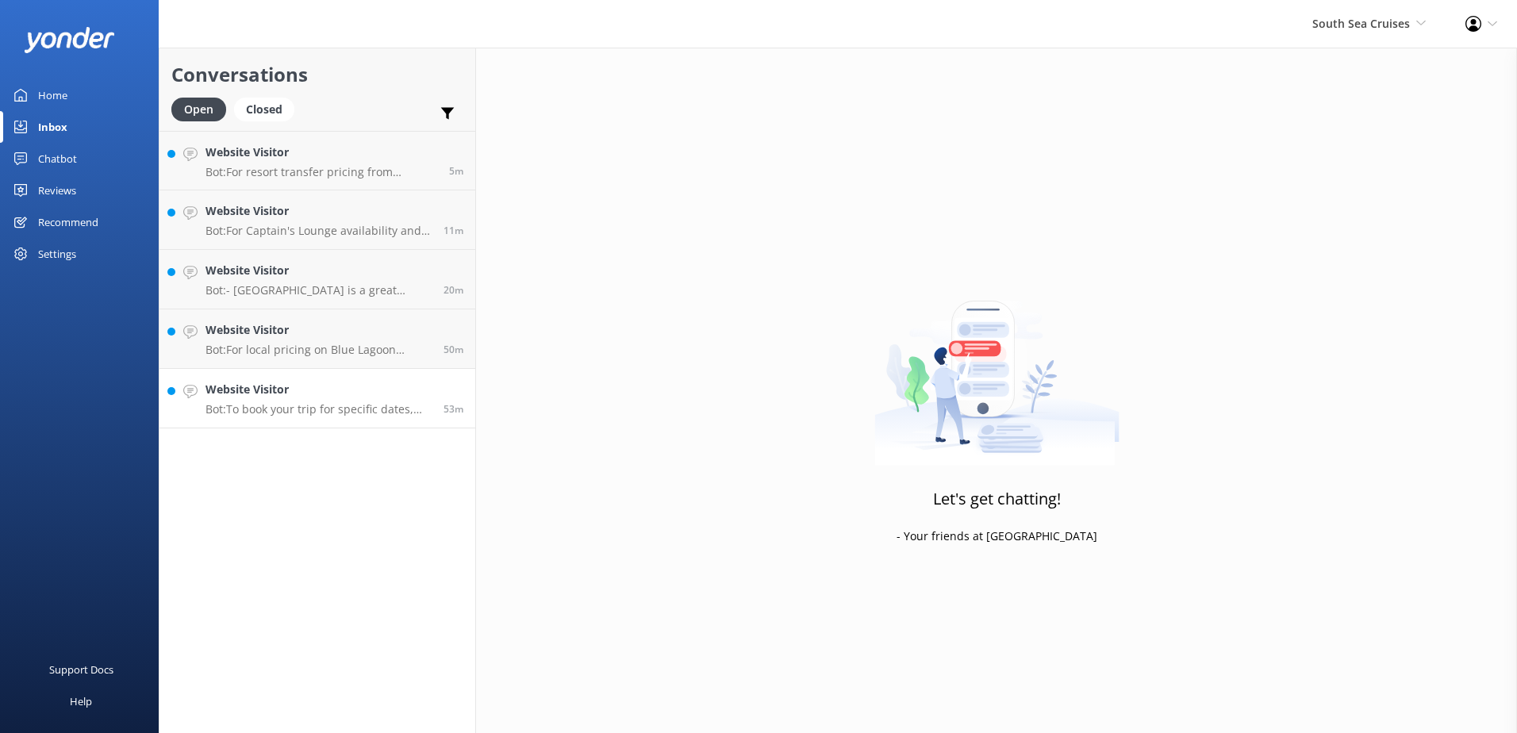
click at [351, 386] on h4 "Website Visitor" at bounding box center [318, 389] width 226 height 17
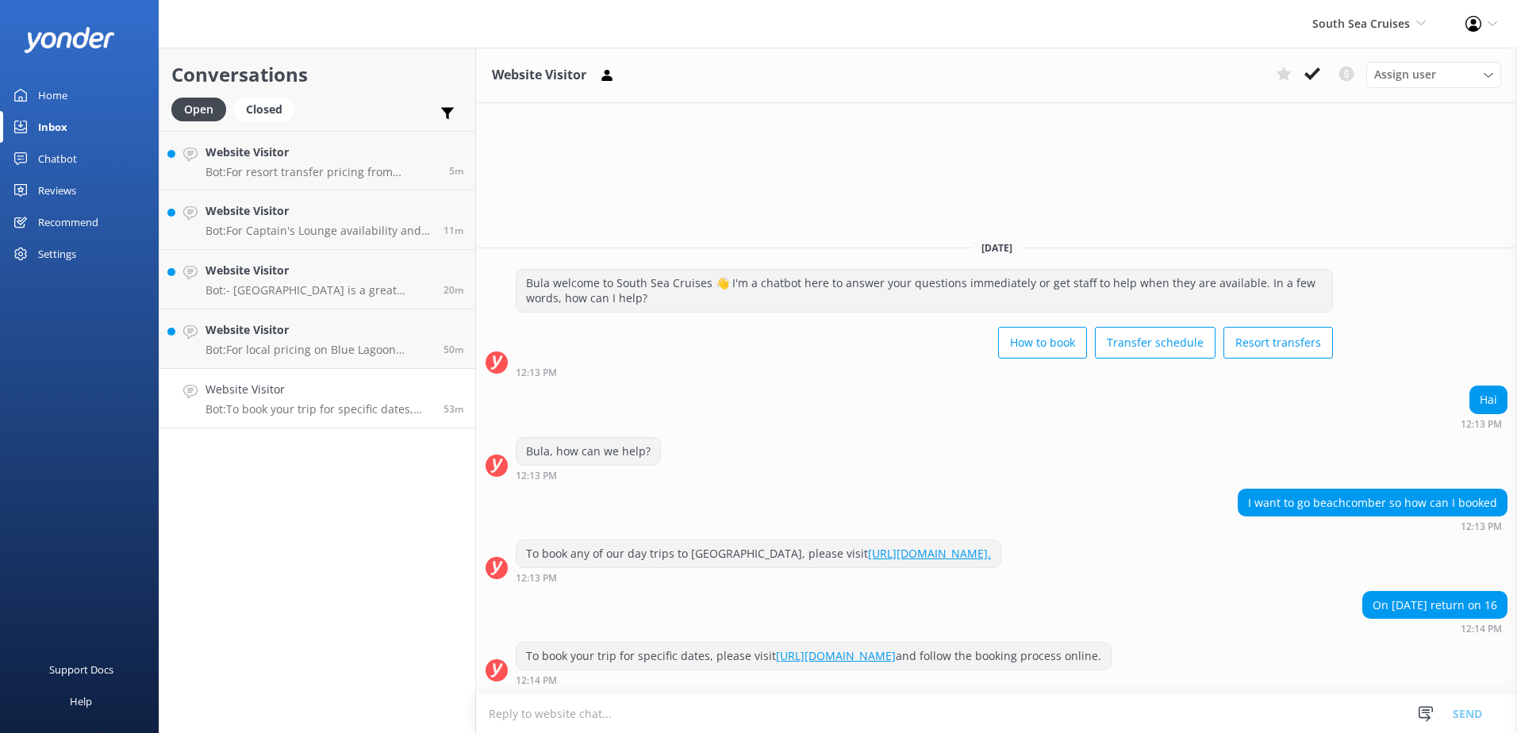
click at [957, 705] on textarea at bounding box center [996, 713] width 1041 height 39
click at [743, 716] on textarea at bounding box center [996, 713] width 1041 height 39
paste textarea "[URL][DOMAIN_NAME]"
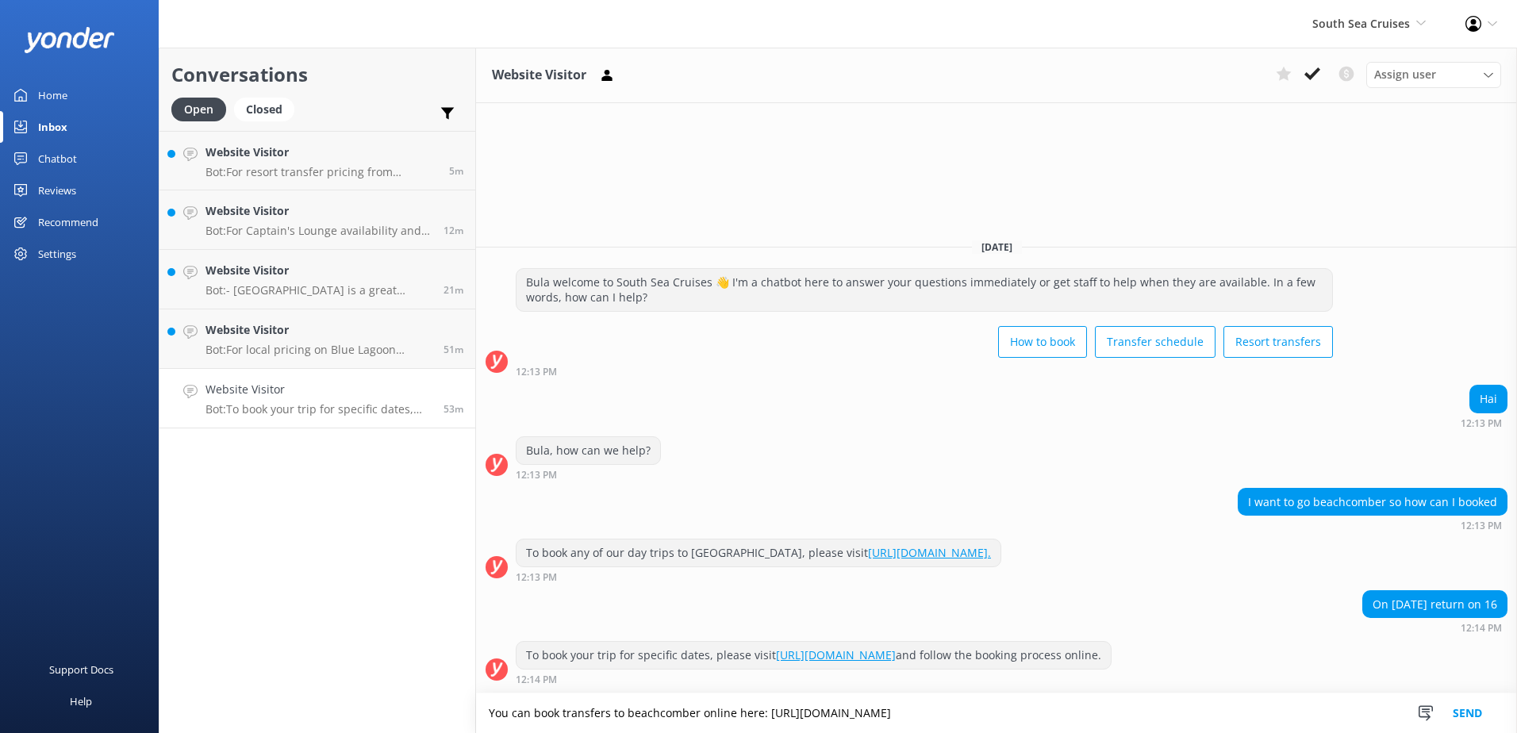
type textarea "You can book transfers to beachcomber online here: [URL][DOMAIN_NAME]"
click at [1477, 712] on button "Send" at bounding box center [1468, 713] width 60 height 40
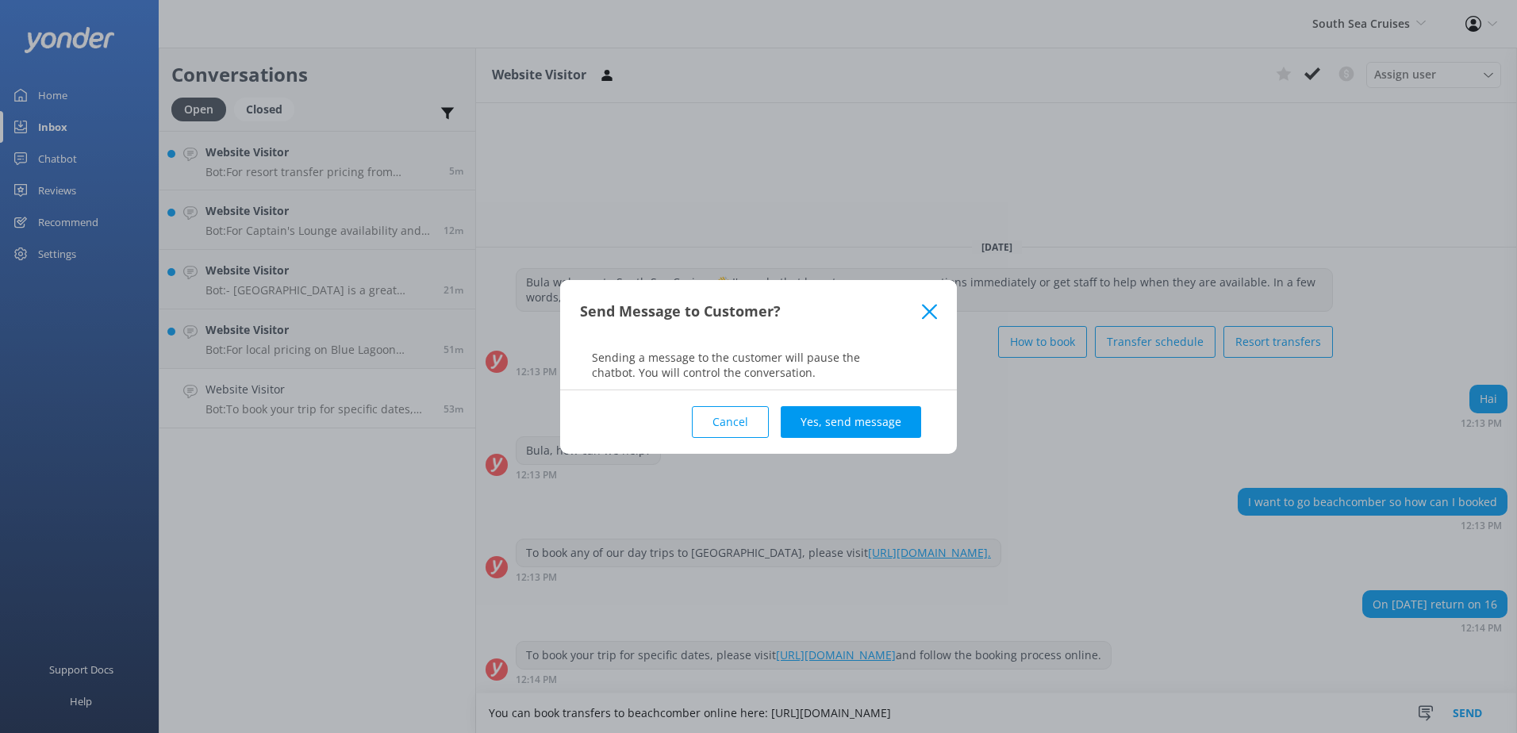
click at [881, 404] on div "Cancel Yes, send message" at bounding box center [758, 421] width 357 height 63
click at [878, 420] on button "Yes, send message" at bounding box center [851, 422] width 140 height 32
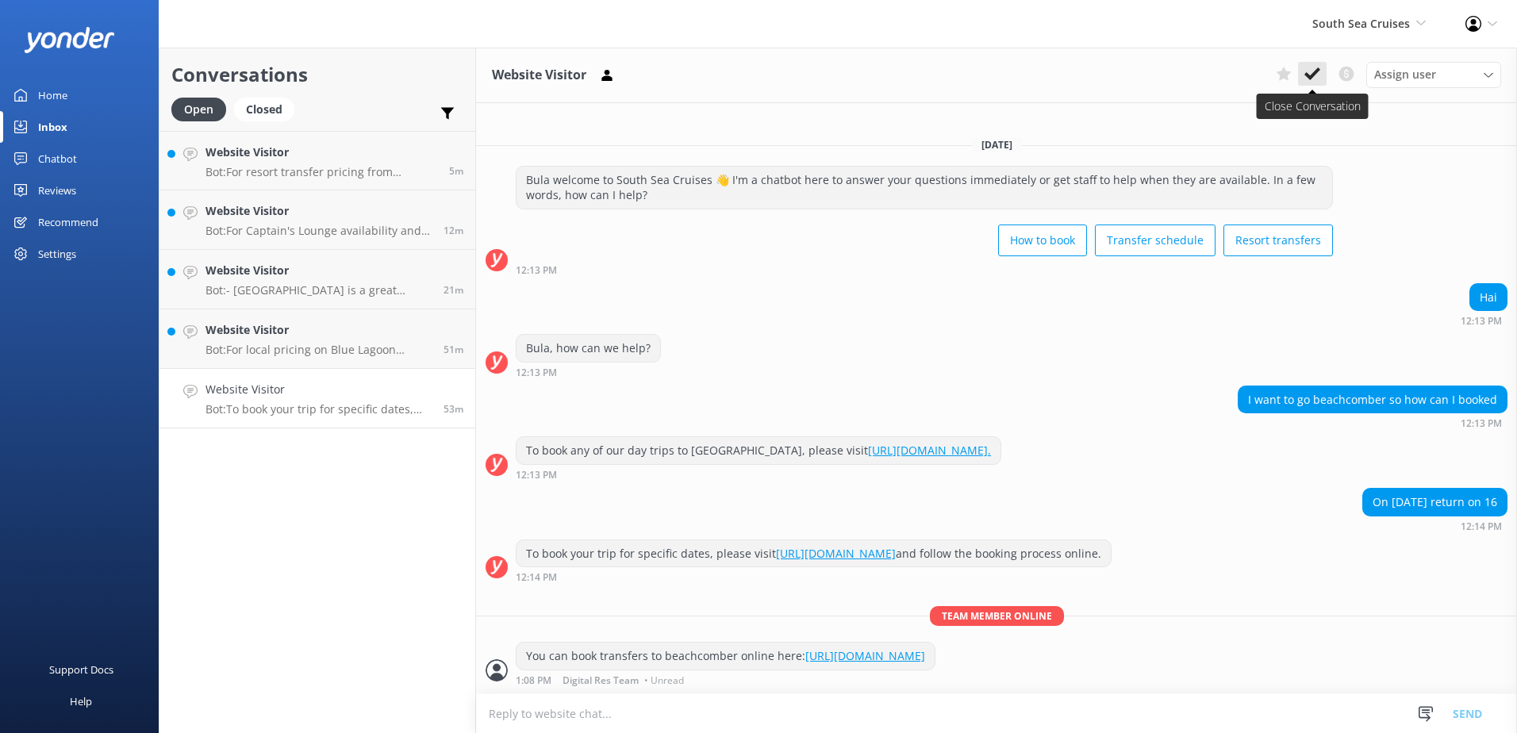
click at [1316, 63] on button at bounding box center [1312, 74] width 29 height 24
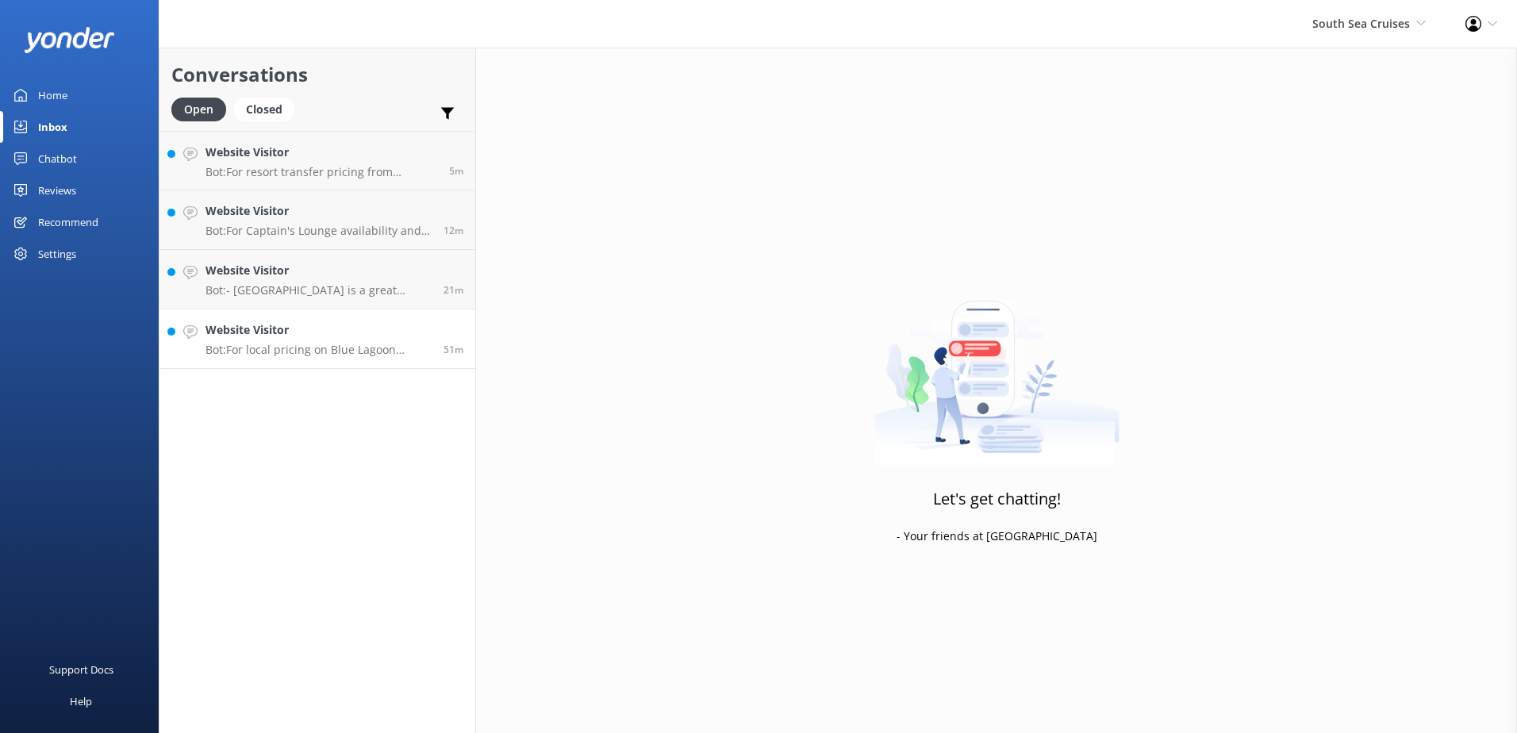
click at [328, 330] on h4 "Website Visitor" at bounding box center [318, 329] width 226 height 17
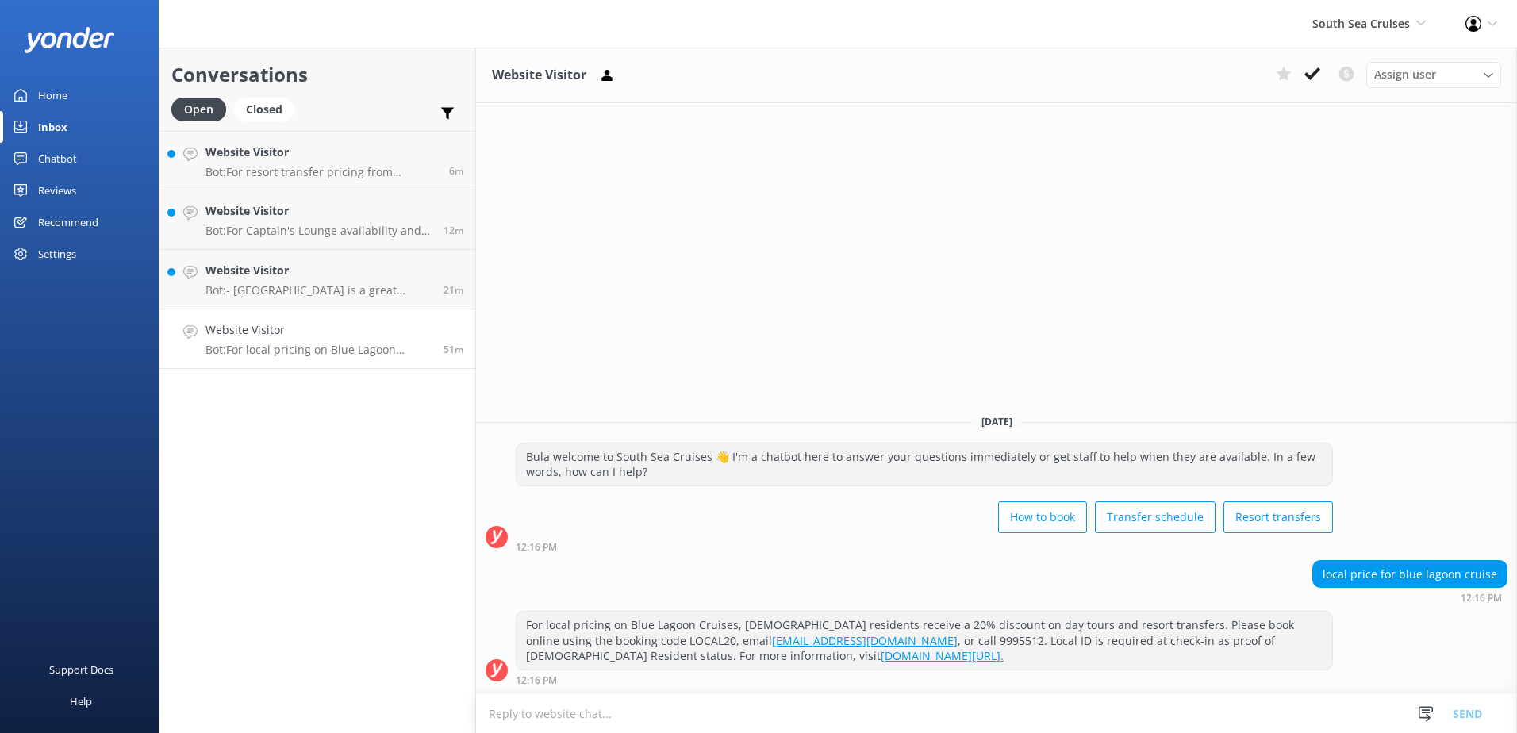
click at [778, 692] on div "For local pricing on Blue Lagoon Cruises, [DEMOGRAPHIC_DATA] residents receive …" at bounding box center [996, 652] width 1041 height 83
click at [789, 707] on textarea at bounding box center [996, 713] width 1041 height 39
click at [584, 709] on textarea "Please" at bounding box center [996, 713] width 1041 height 40
paste textarea "[EMAIL_ADDRESS][DOMAIN_NAME]"
click at [1171, 712] on textarea "Please email blue lagoon cruises on [EMAIL_ADDRESS][DOMAIN_NAME] for local rate…" at bounding box center [996, 713] width 1041 height 40
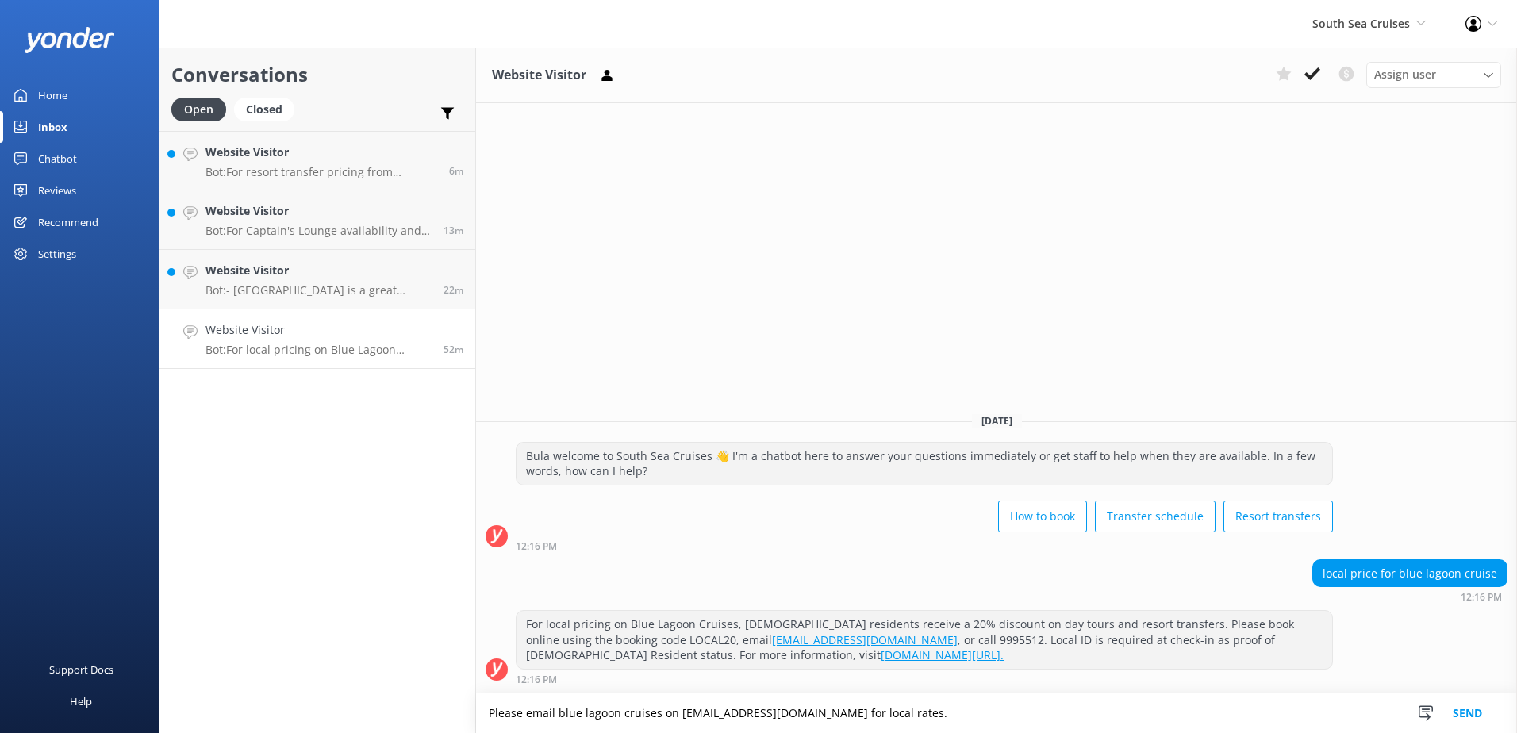
drag, startPoint x: 1042, startPoint y: 712, endPoint x: 942, endPoint y: 716, distance: 100.8
click at [942, 716] on textarea "Please email blue lagoon cruises on [EMAIL_ADDRESS][DOMAIN_NAME] for local rate…" at bounding box center [996, 713] width 1041 height 40
type textarea "Please email blue lagoon cruises on [EMAIL_ADDRESS][DOMAIN_NAME] for 20% discou…"
click at [1478, 710] on button "Send" at bounding box center [1468, 713] width 60 height 40
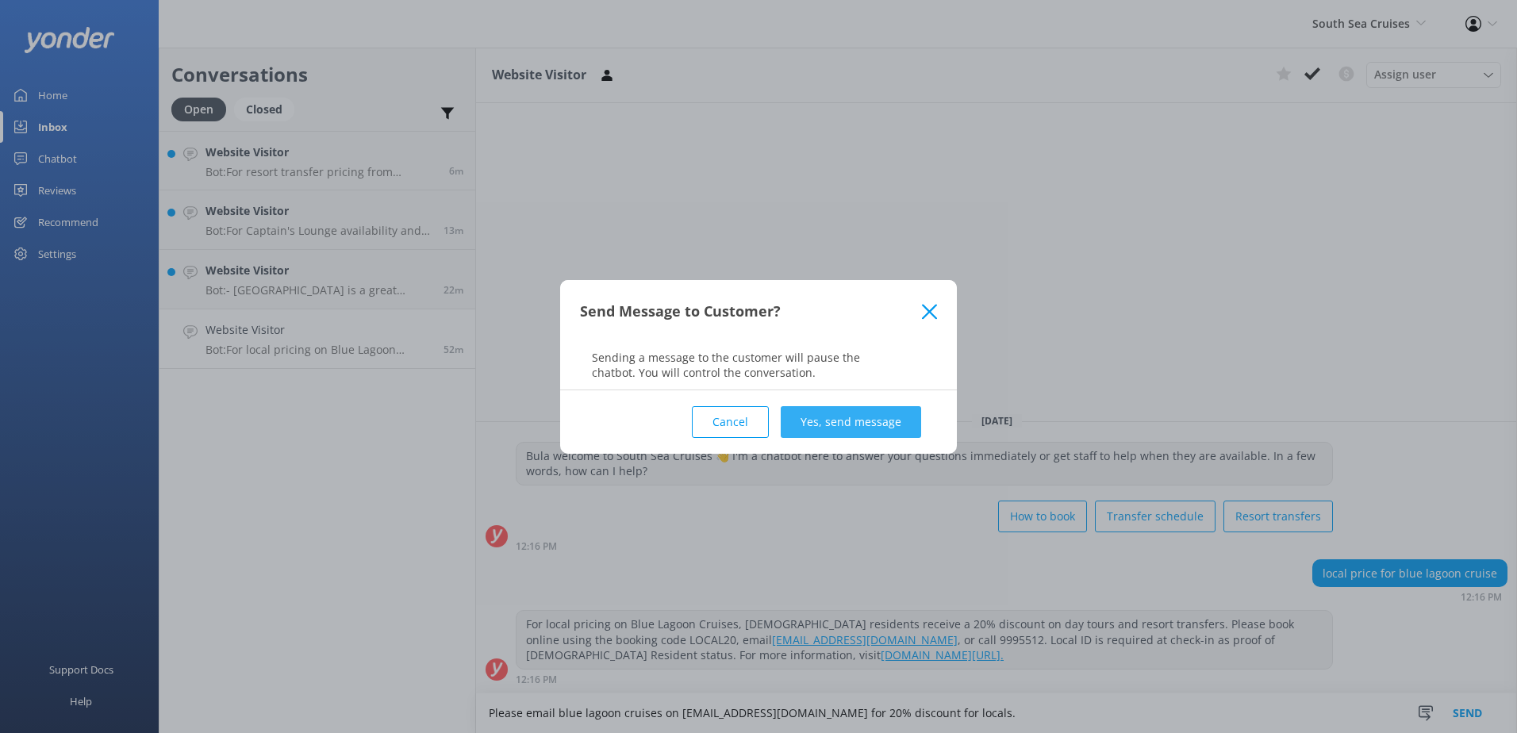
click at [834, 414] on button "Yes, send message" at bounding box center [851, 422] width 140 height 32
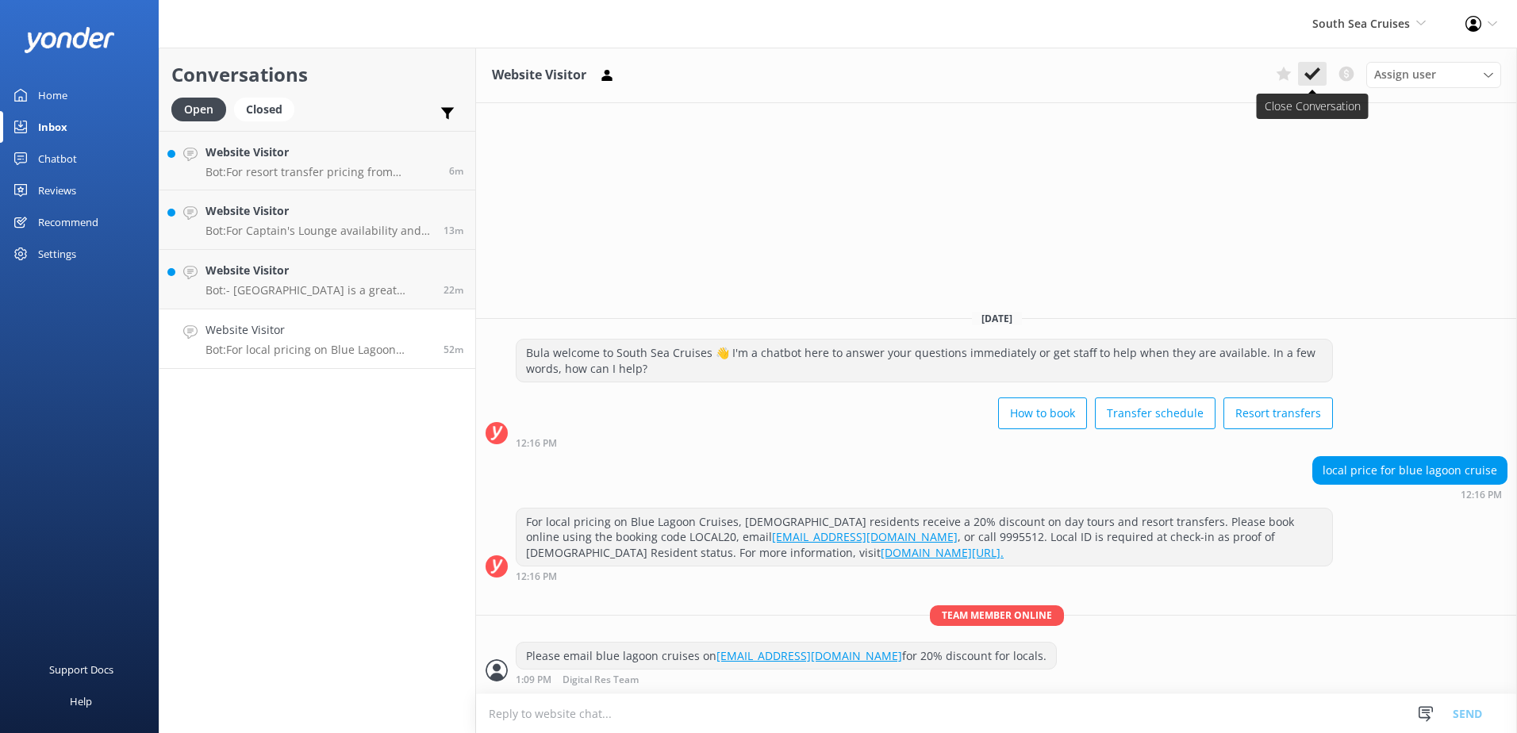
click at [1318, 72] on use at bounding box center [1312, 73] width 16 height 13
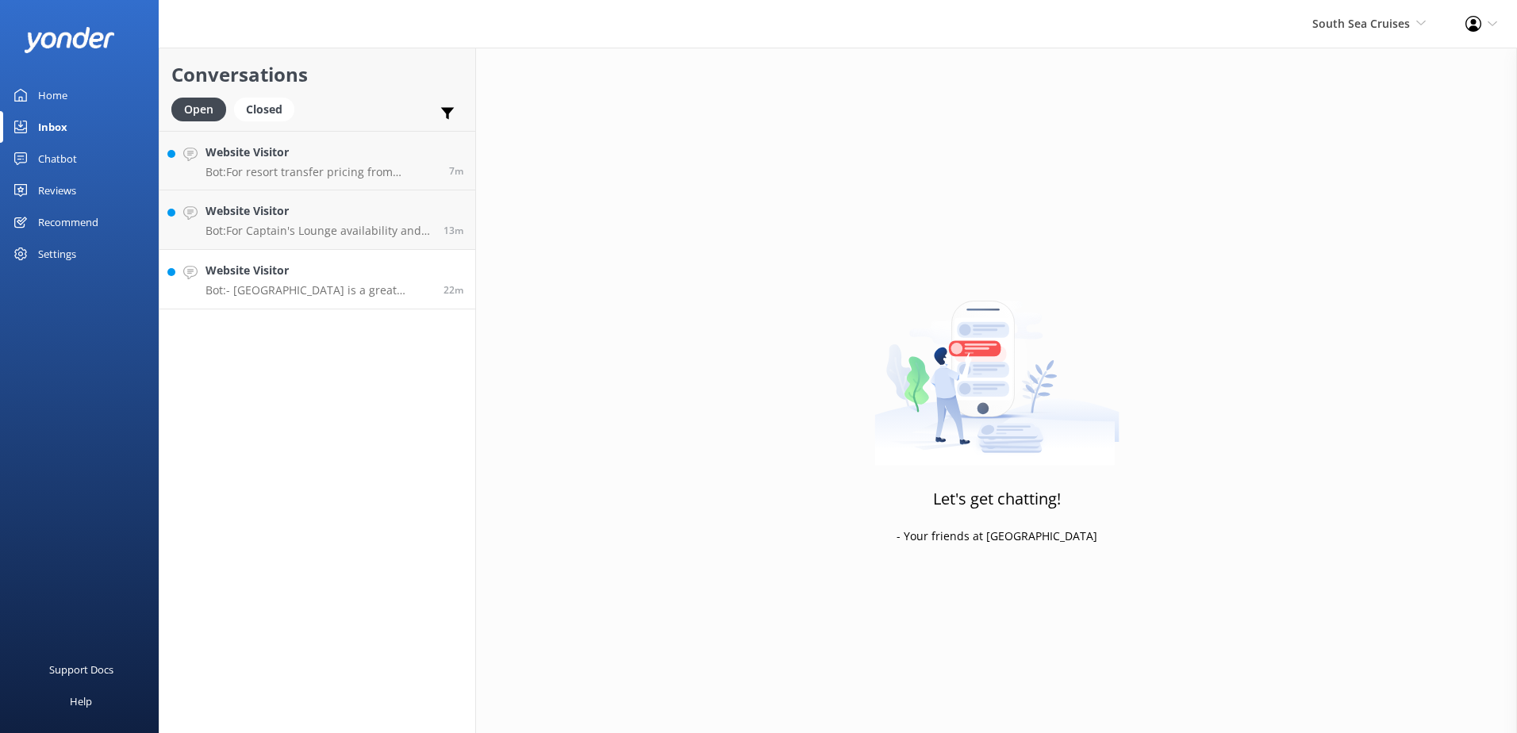
click at [352, 305] on link "Website Visitor Bot: - [GEOGRAPHIC_DATA] is a great option for families, offeri…" at bounding box center [317, 280] width 316 height 60
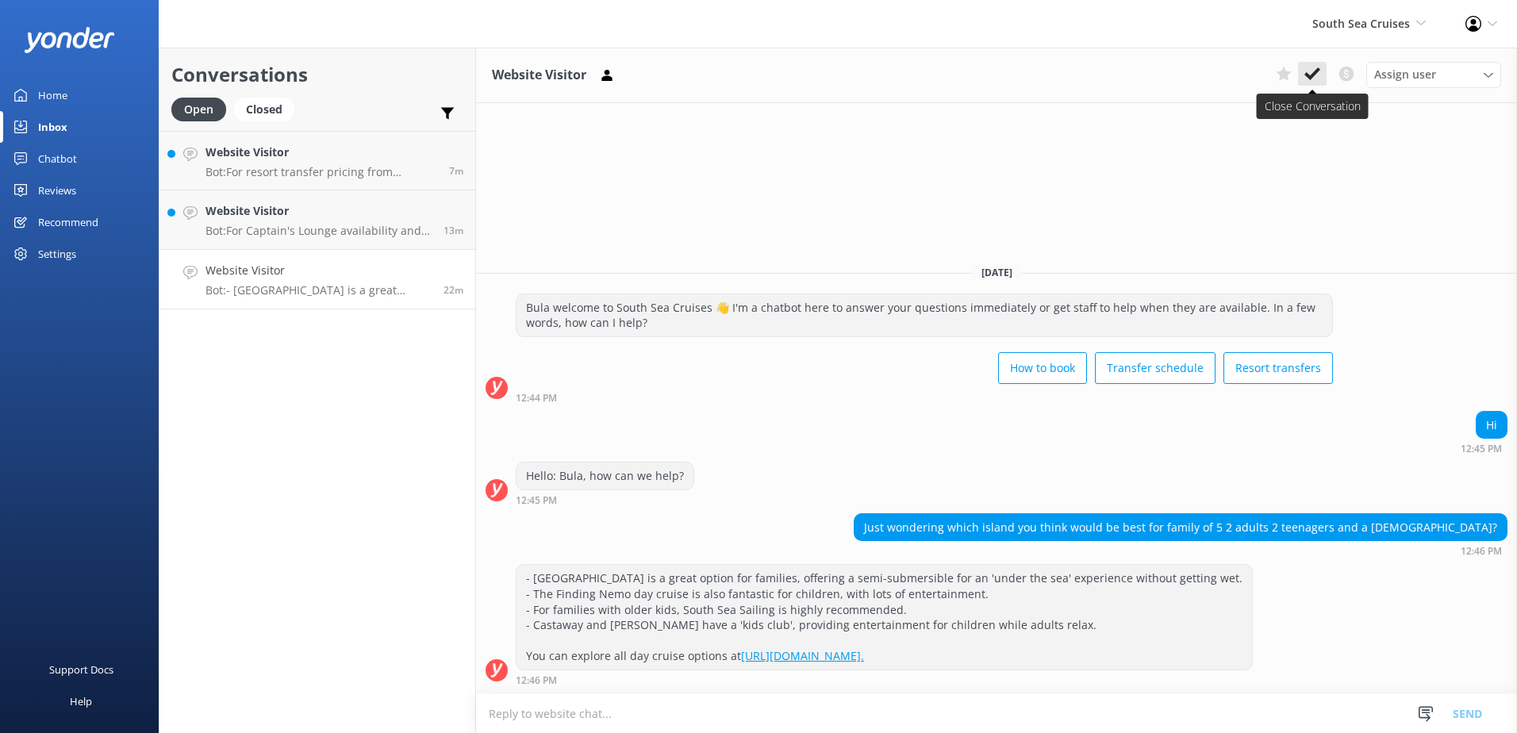
click at [1303, 79] on button at bounding box center [1312, 74] width 29 height 24
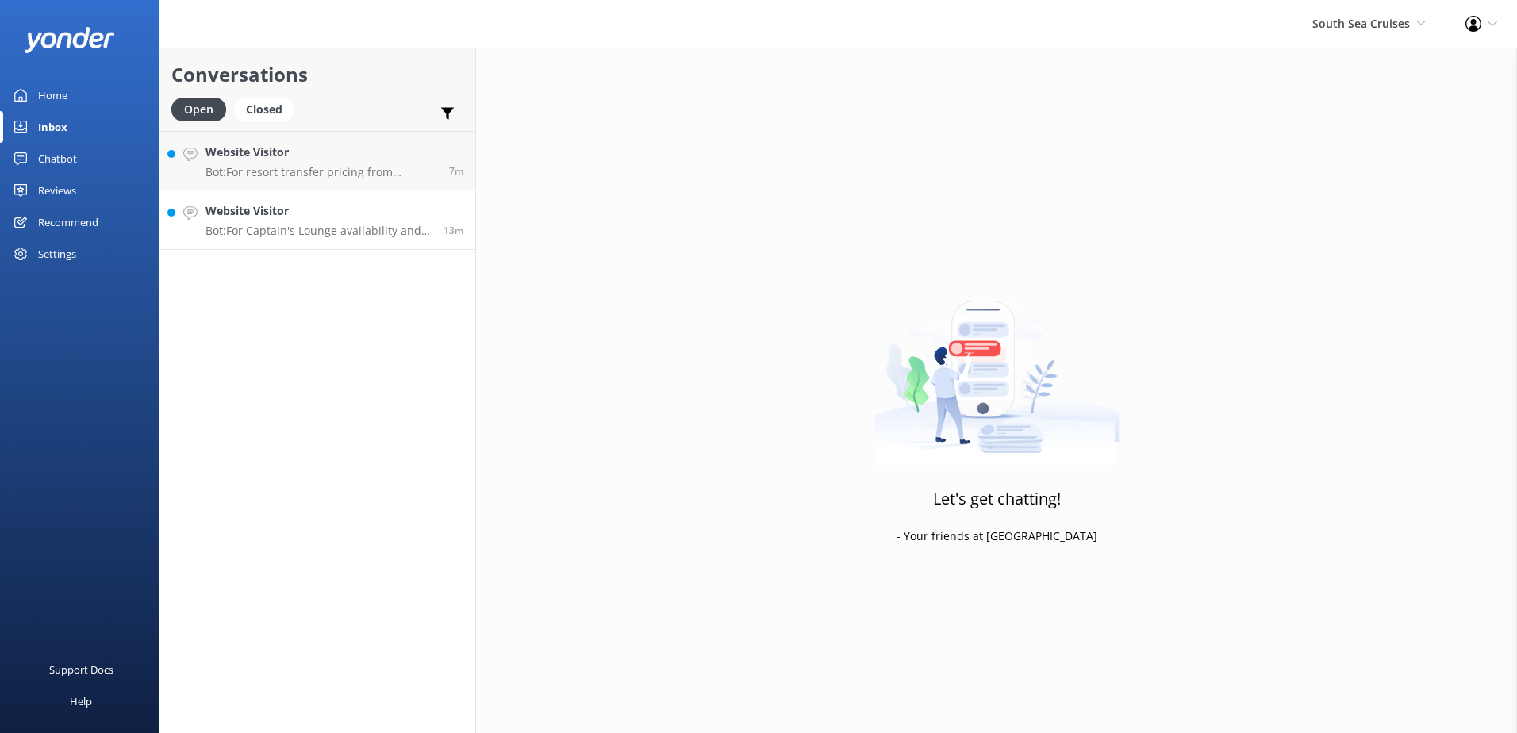
click at [360, 223] on div "Website Visitor Bot: For Captain's Lounge availability and upgrades, please cal…" at bounding box center [318, 219] width 226 height 35
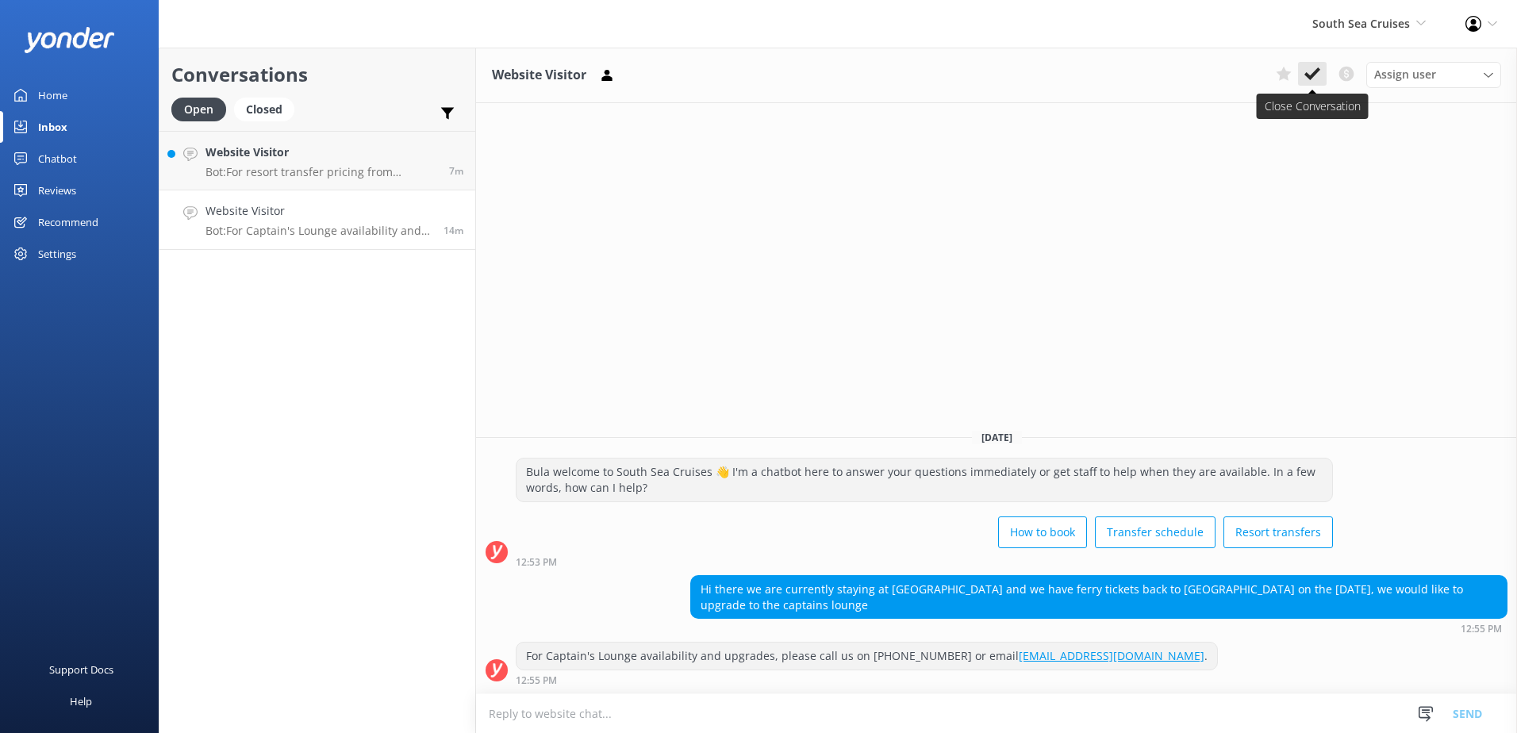
click at [1319, 71] on icon at bounding box center [1312, 74] width 16 height 16
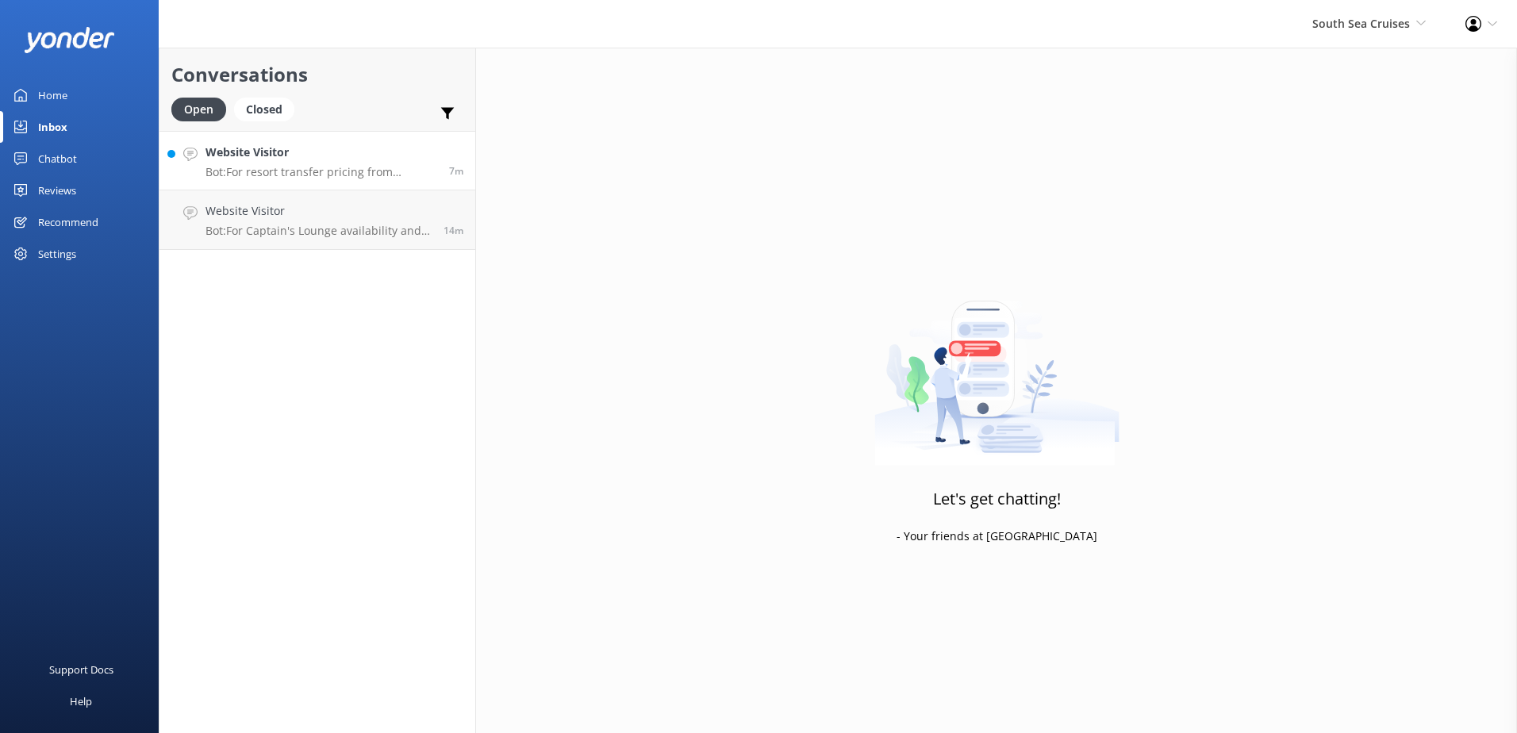
click at [347, 167] on p "Bot: For resort transfer pricing from [GEOGRAPHIC_DATA] to [GEOGRAPHIC_DATA], p…" at bounding box center [321, 172] width 232 height 14
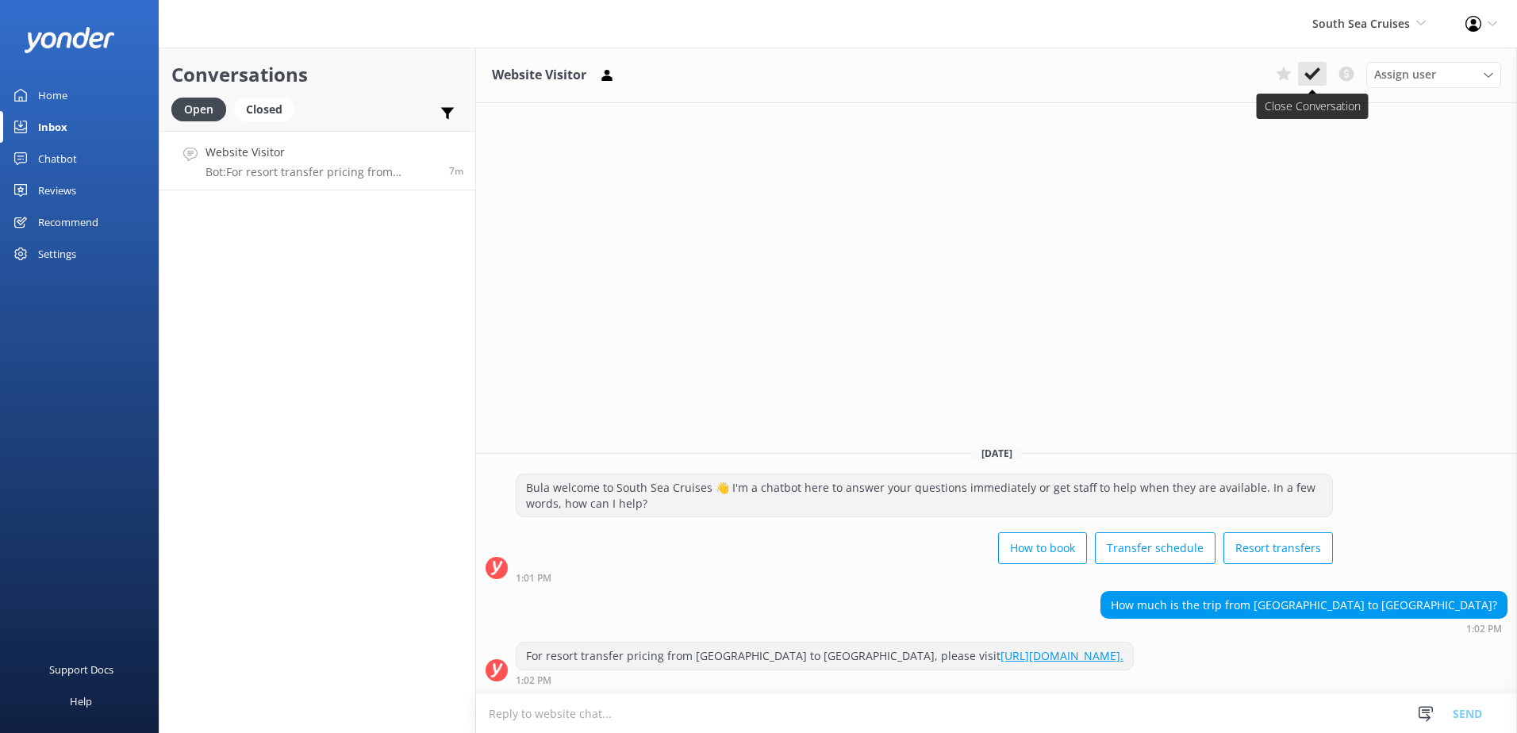
click at [1311, 71] on icon at bounding box center [1312, 74] width 16 height 16
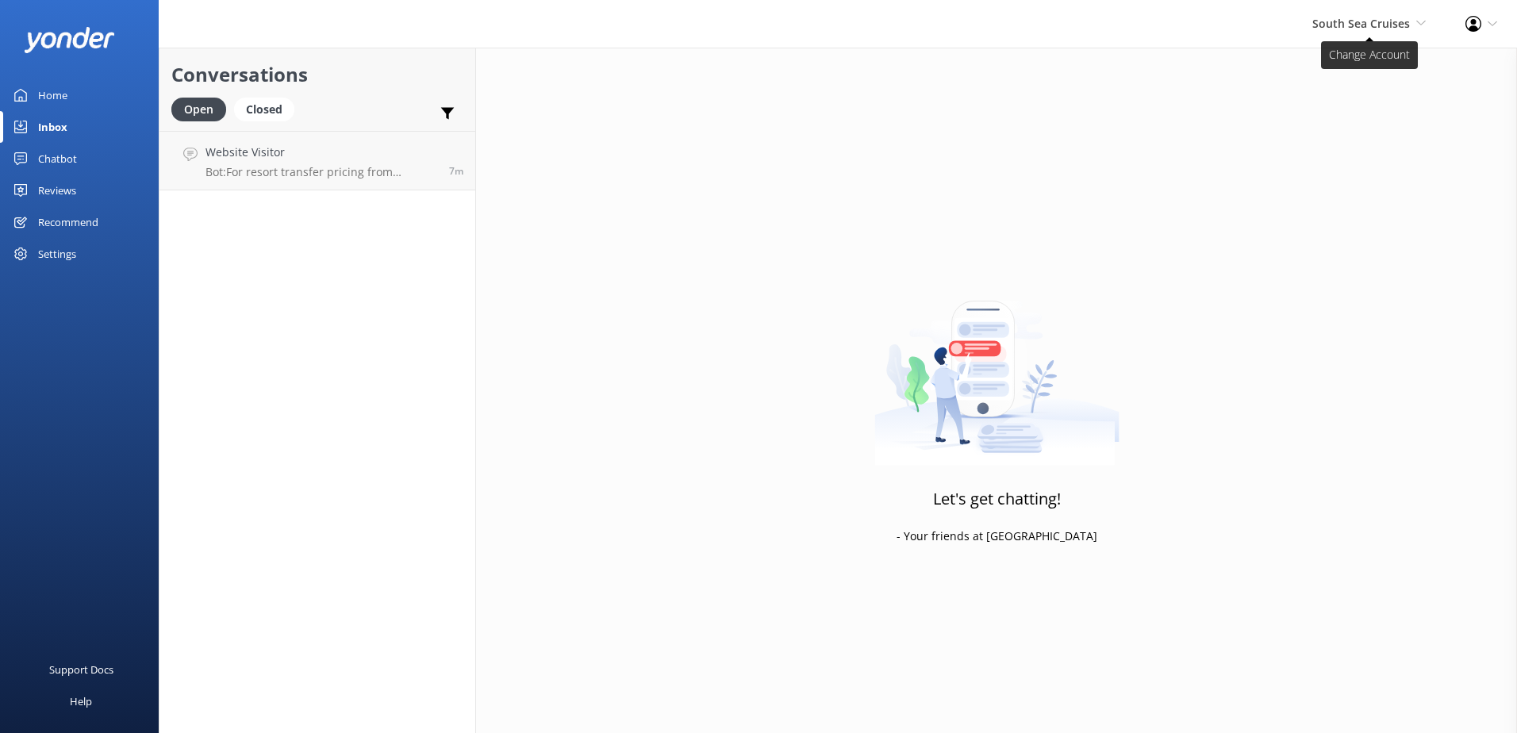
click at [1396, 17] on span "South Sea Cruises" at bounding box center [1361, 23] width 98 height 15
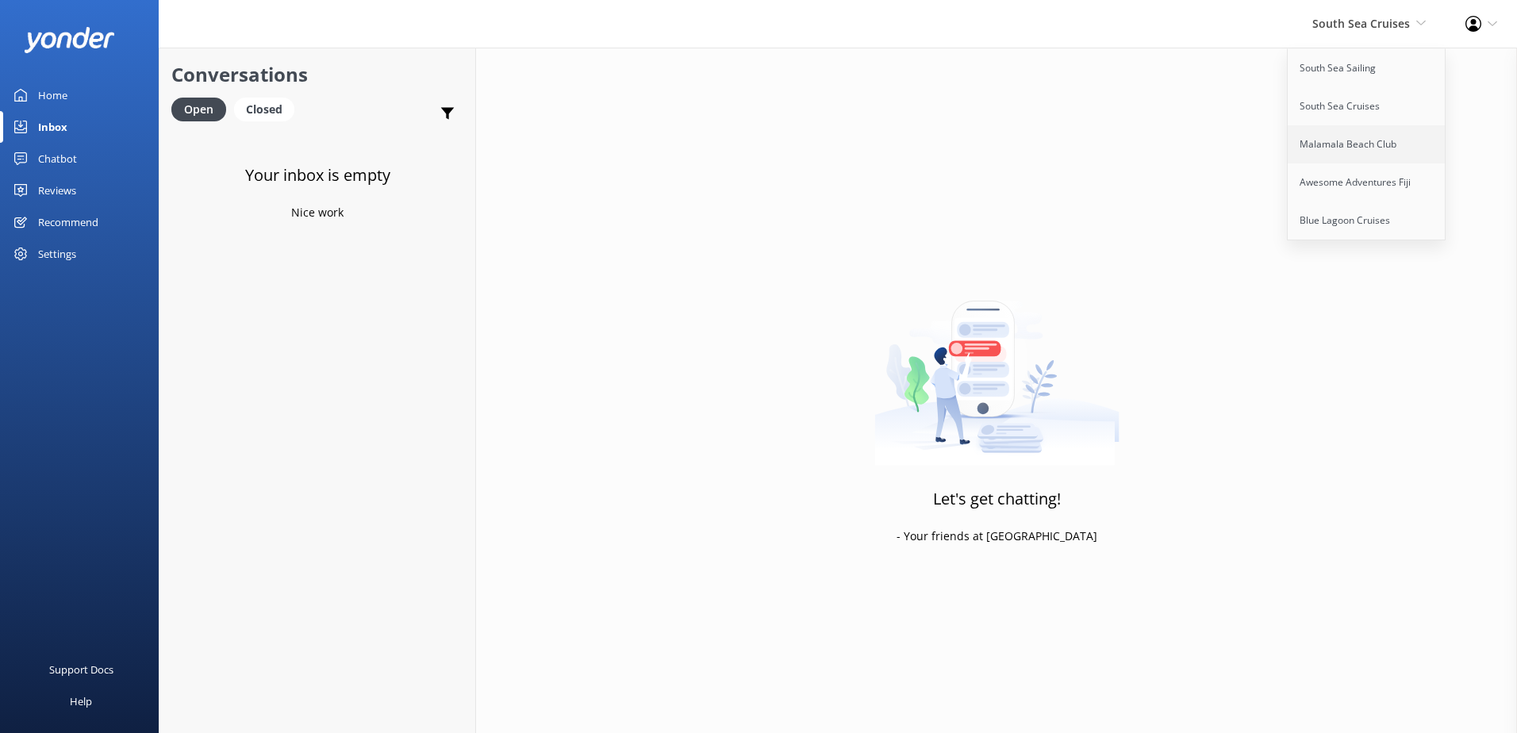
click at [1361, 150] on link "Malamala Beach Club" at bounding box center [1367, 144] width 159 height 38
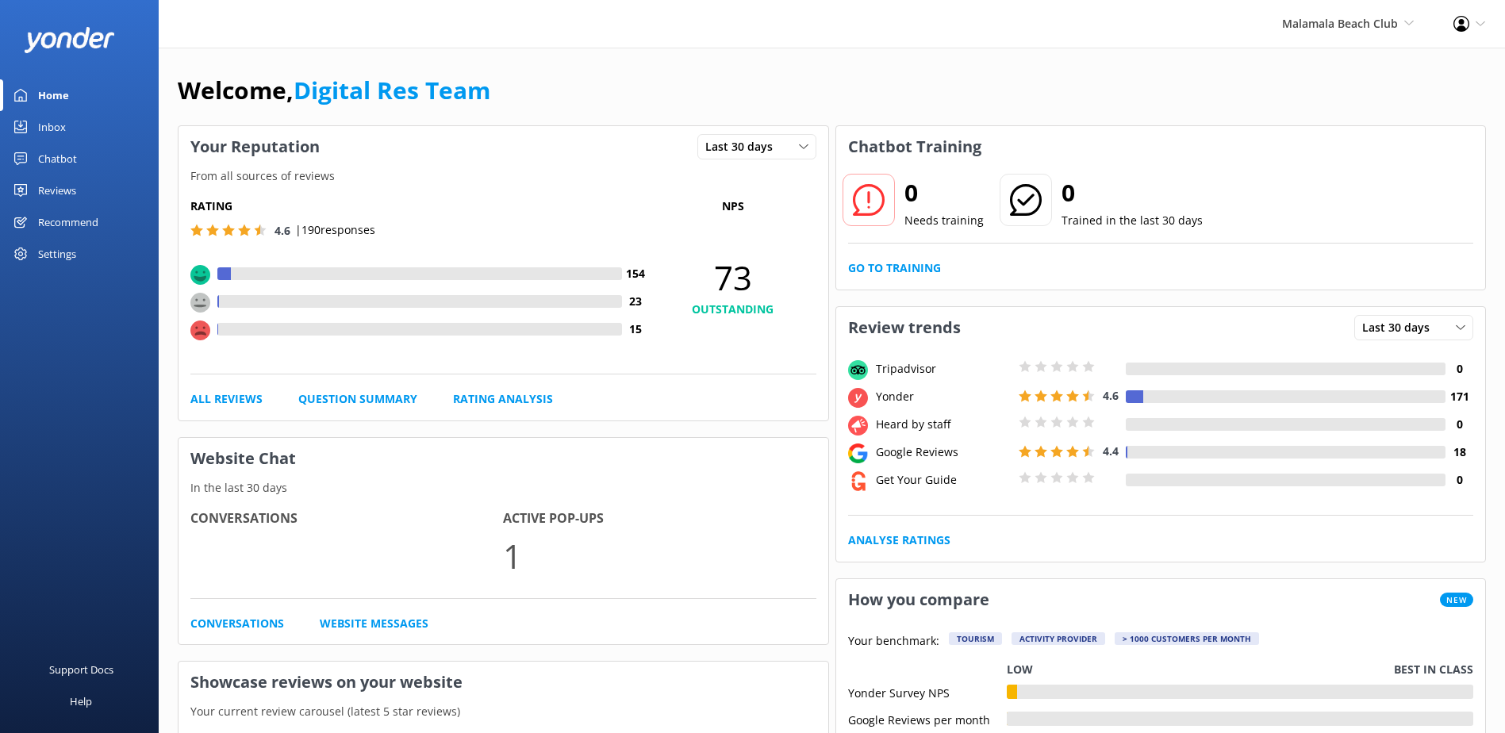
click at [52, 129] on div "Inbox" at bounding box center [52, 127] width 28 height 32
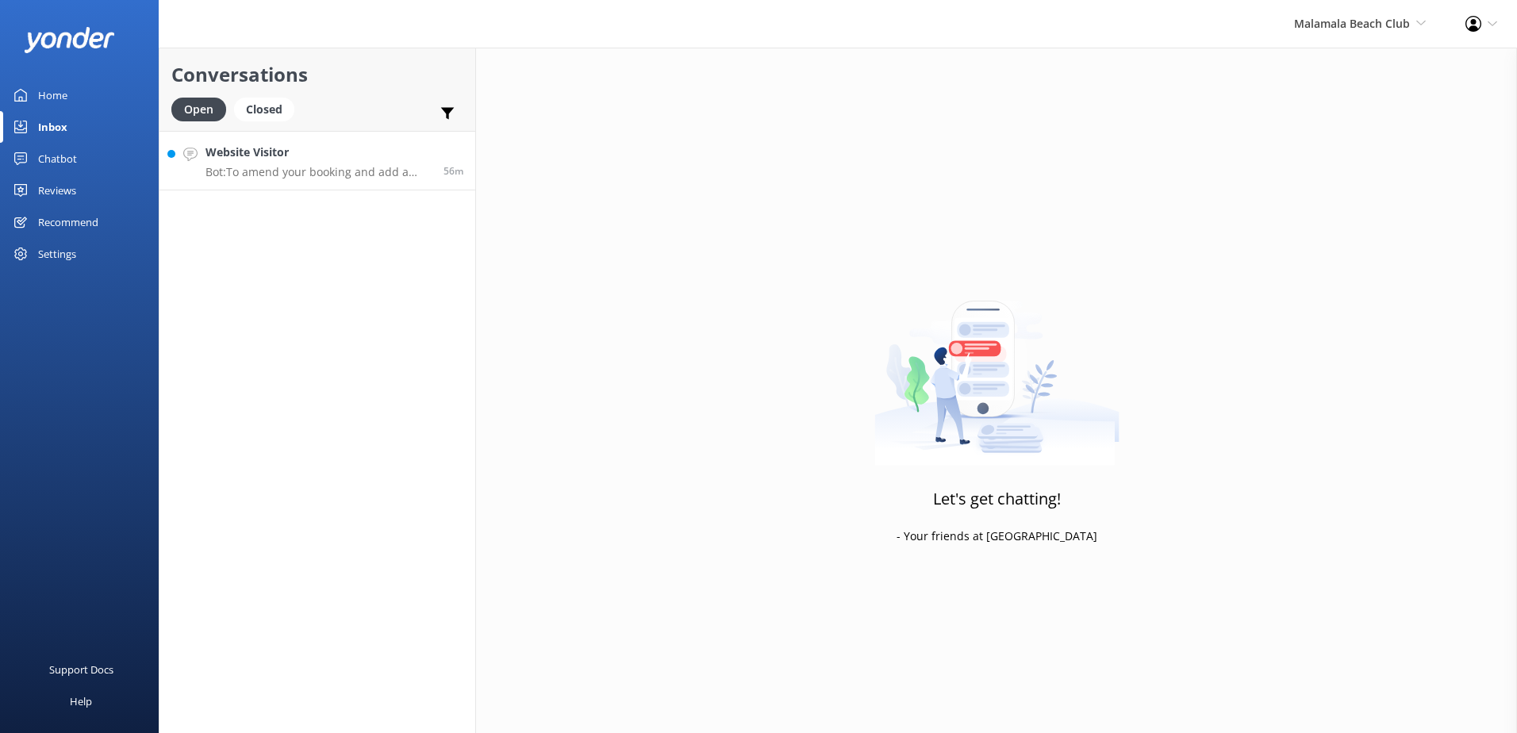
click at [326, 175] on p "Bot: To amend your booking and add a poolside day bed, please contact us via ou…" at bounding box center [318, 172] width 226 height 14
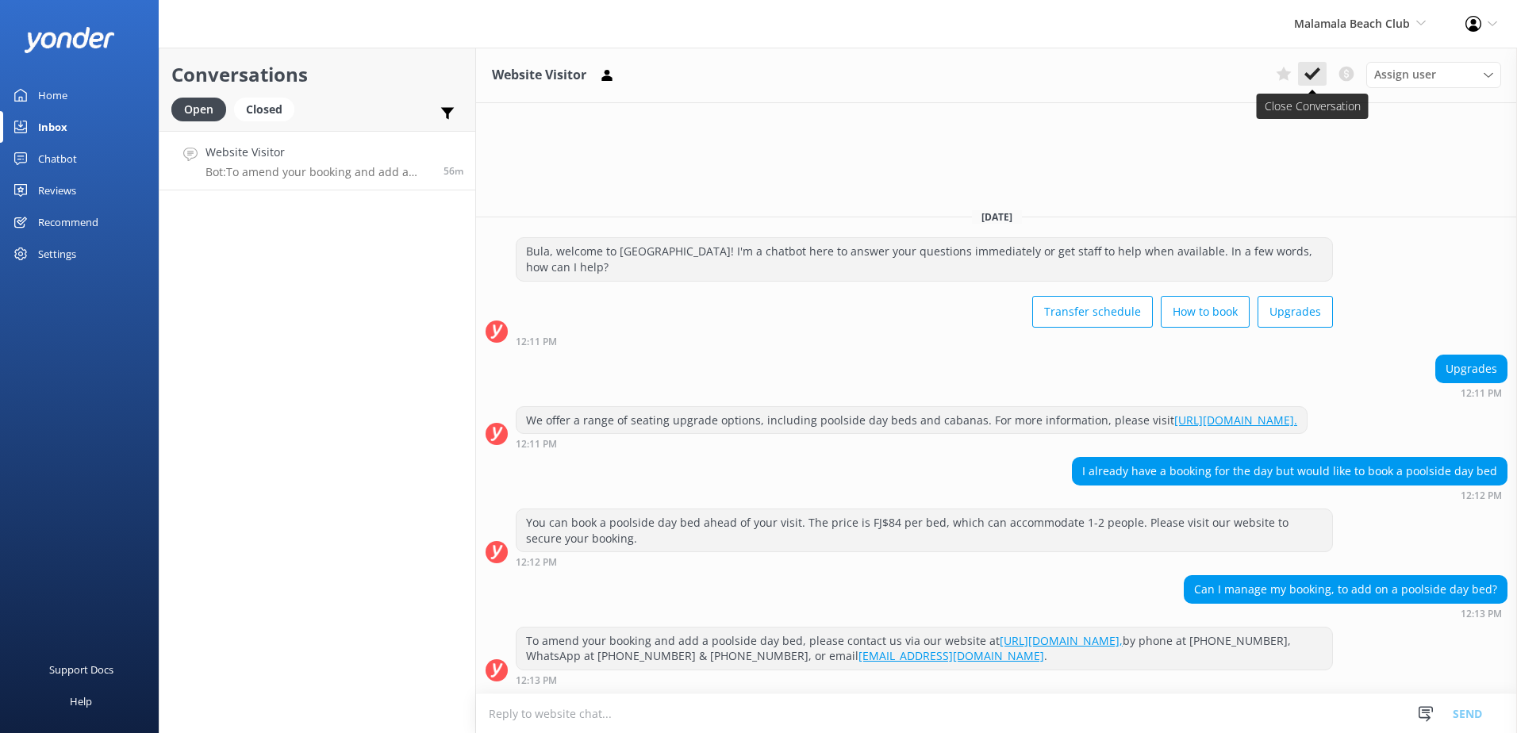
click at [1315, 71] on icon at bounding box center [1312, 74] width 16 height 16
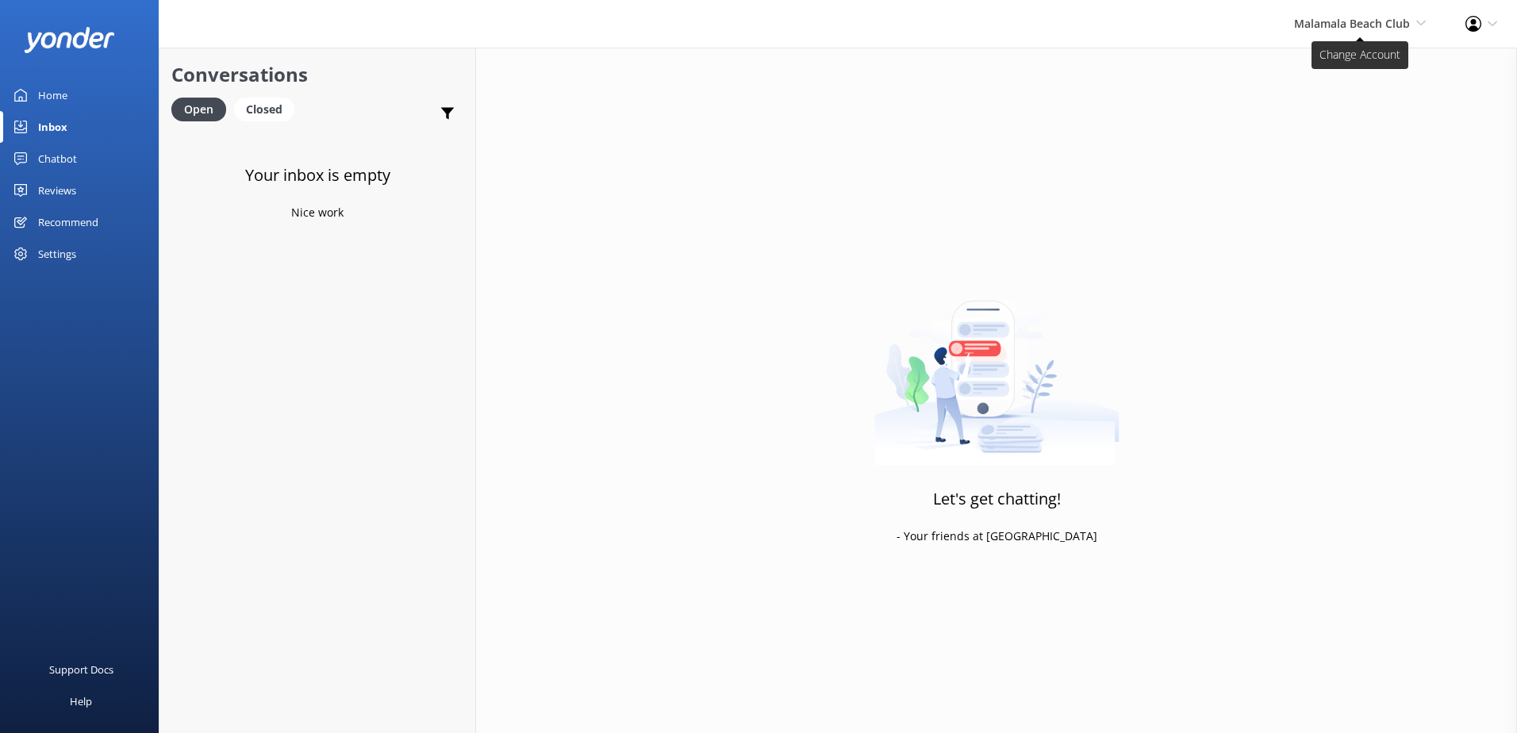
click at [1358, 26] on span "Malamala Beach Club" at bounding box center [1352, 23] width 116 height 15
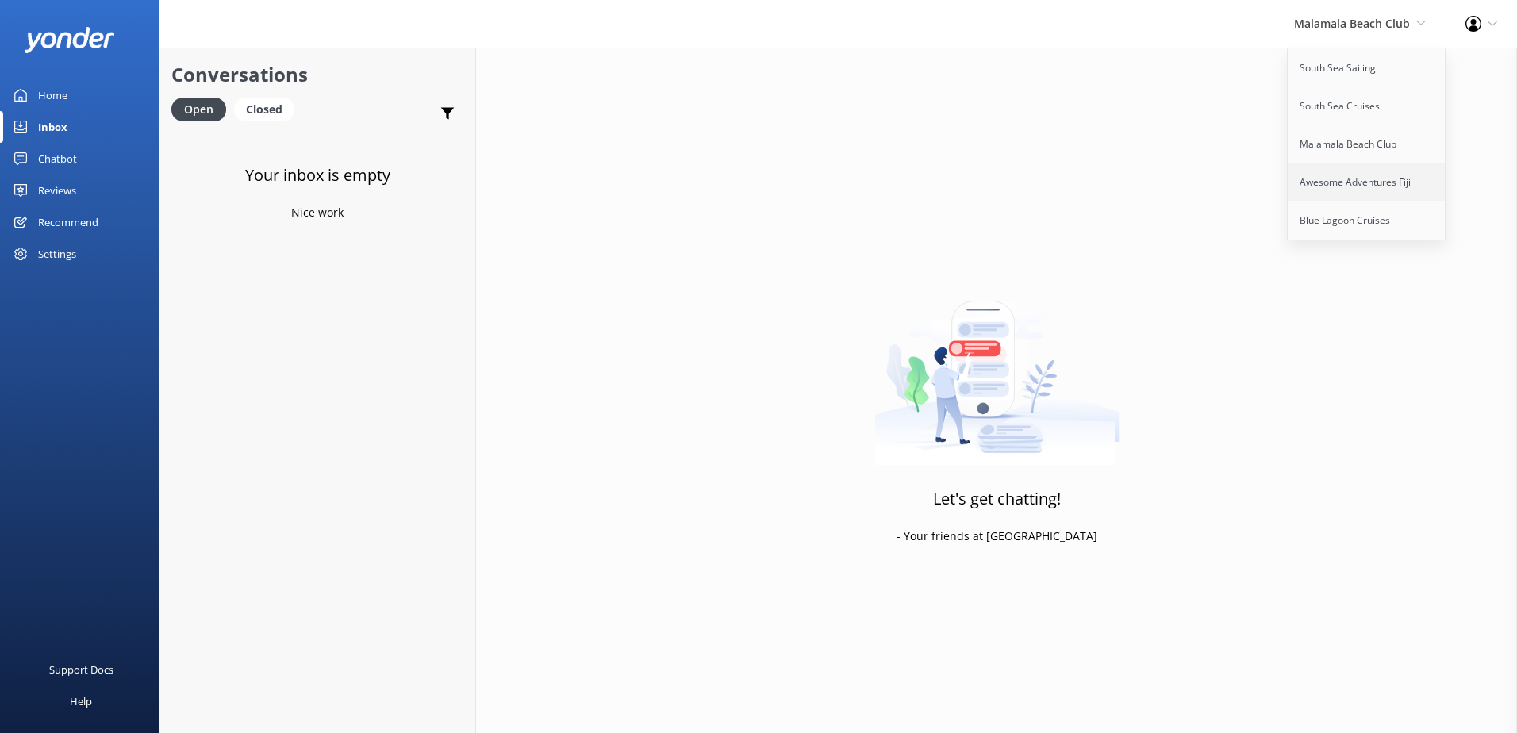
click at [1329, 177] on link "Awesome Adventures Fiji" at bounding box center [1367, 182] width 159 height 38
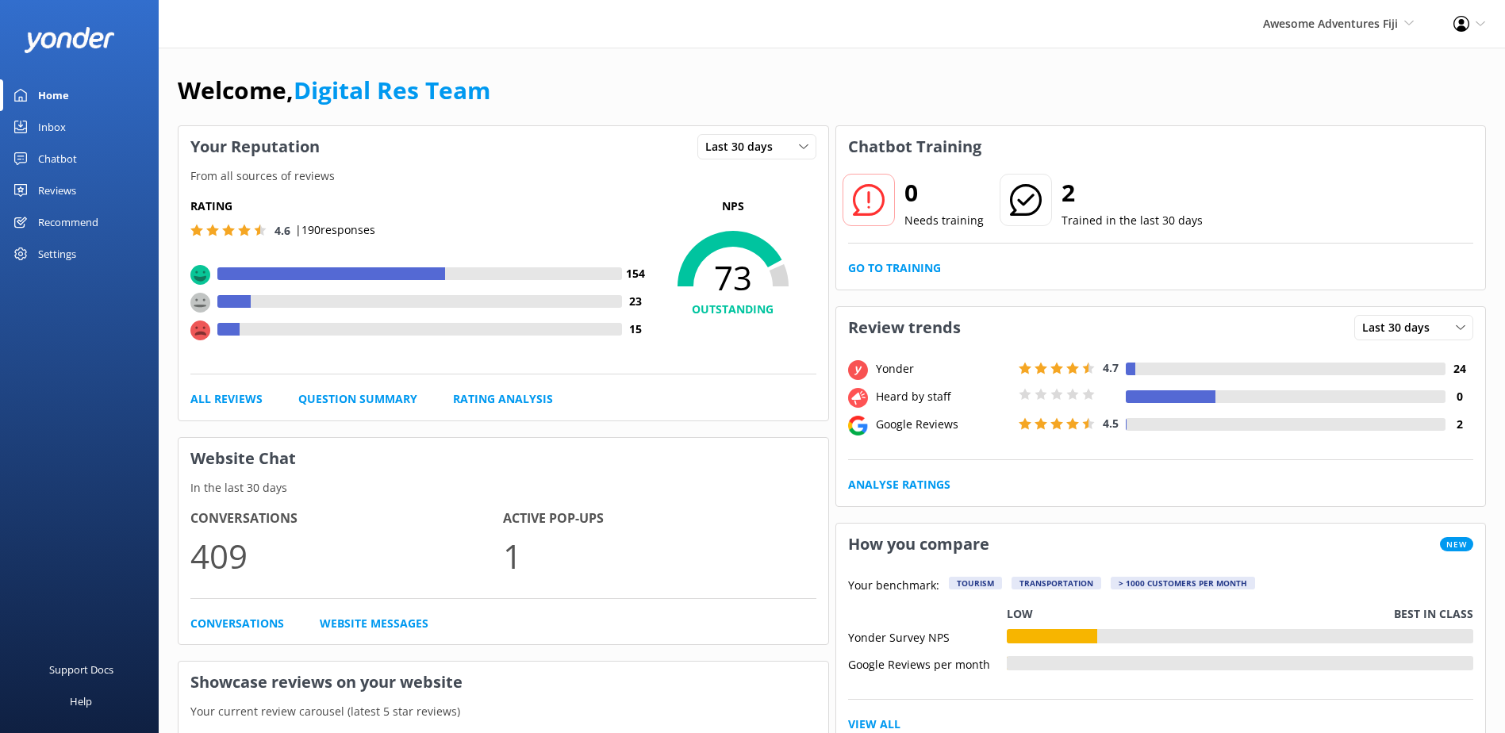
click at [86, 124] on link "Inbox" at bounding box center [79, 127] width 159 height 32
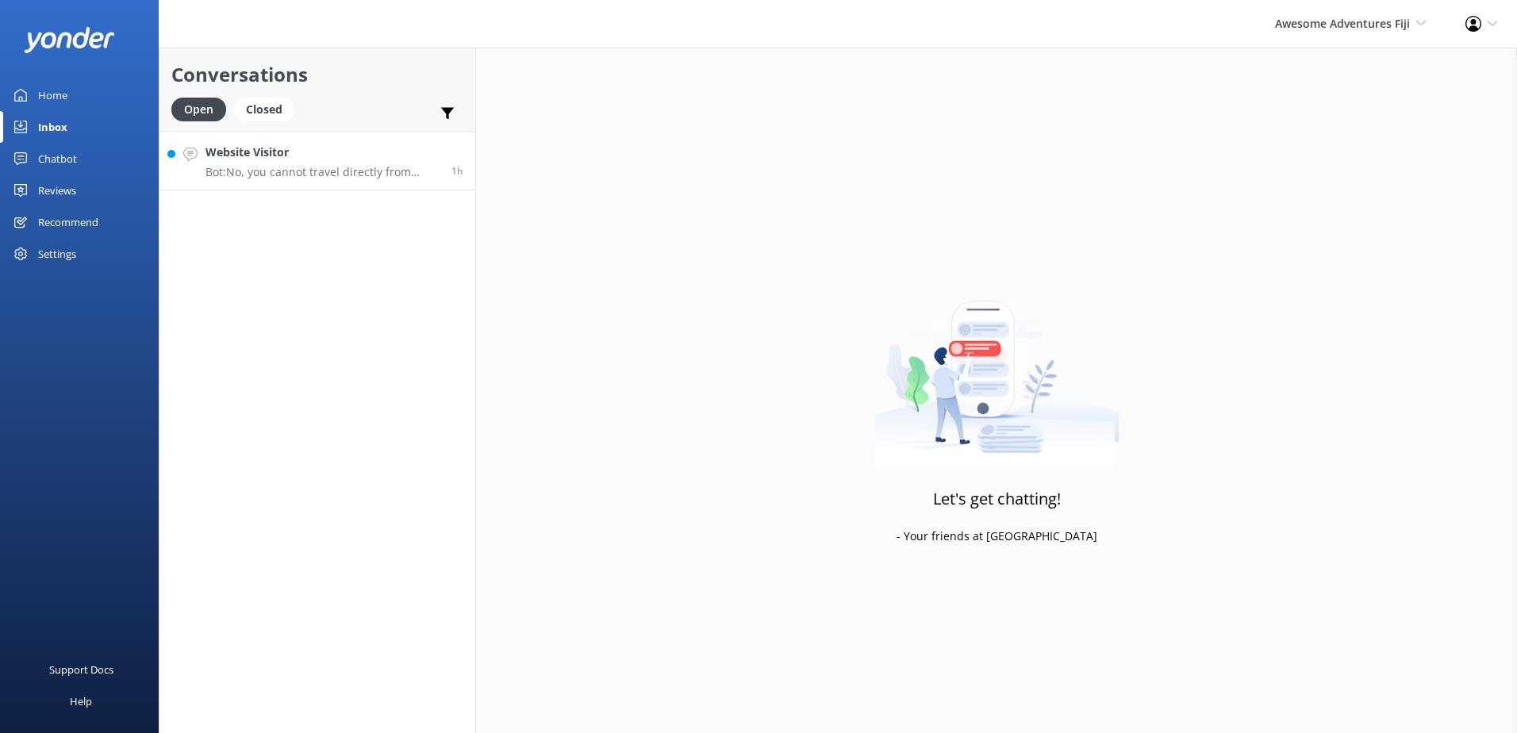
click at [313, 169] on p "Bot: No, you cannot travel directly from [GEOGRAPHIC_DATA] to [GEOGRAPHIC_DATA]…" at bounding box center [322, 172] width 234 height 14
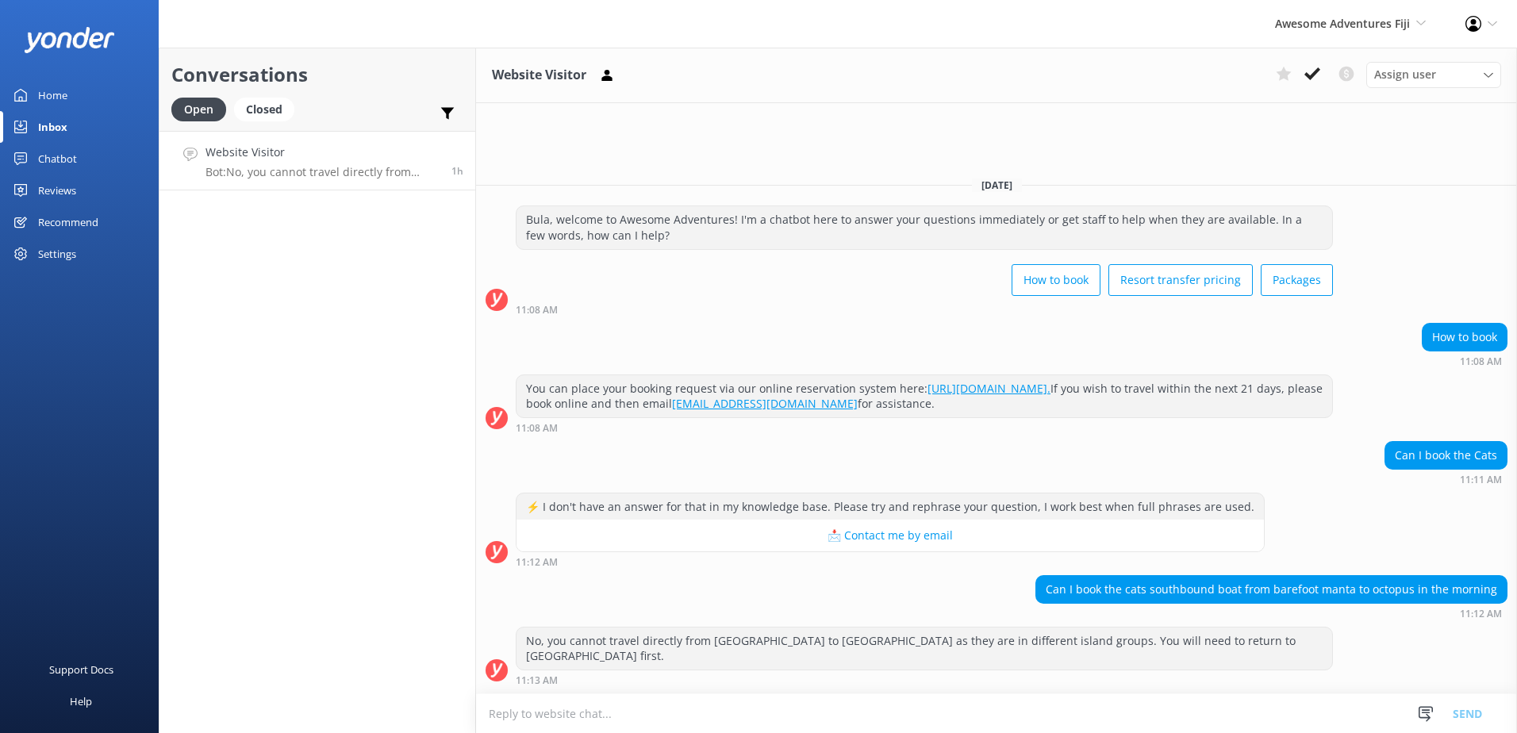
click at [1088, 701] on textarea at bounding box center [996, 713] width 1041 height 39
click at [1029, 701] on textarea "Please note we do not offer any Yasawa Island transfers using South Sea Cats." at bounding box center [996, 713] width 1041 height 40
type textarea "Please note we do not offer any Yasawa Island transfers using South Sea Cats."
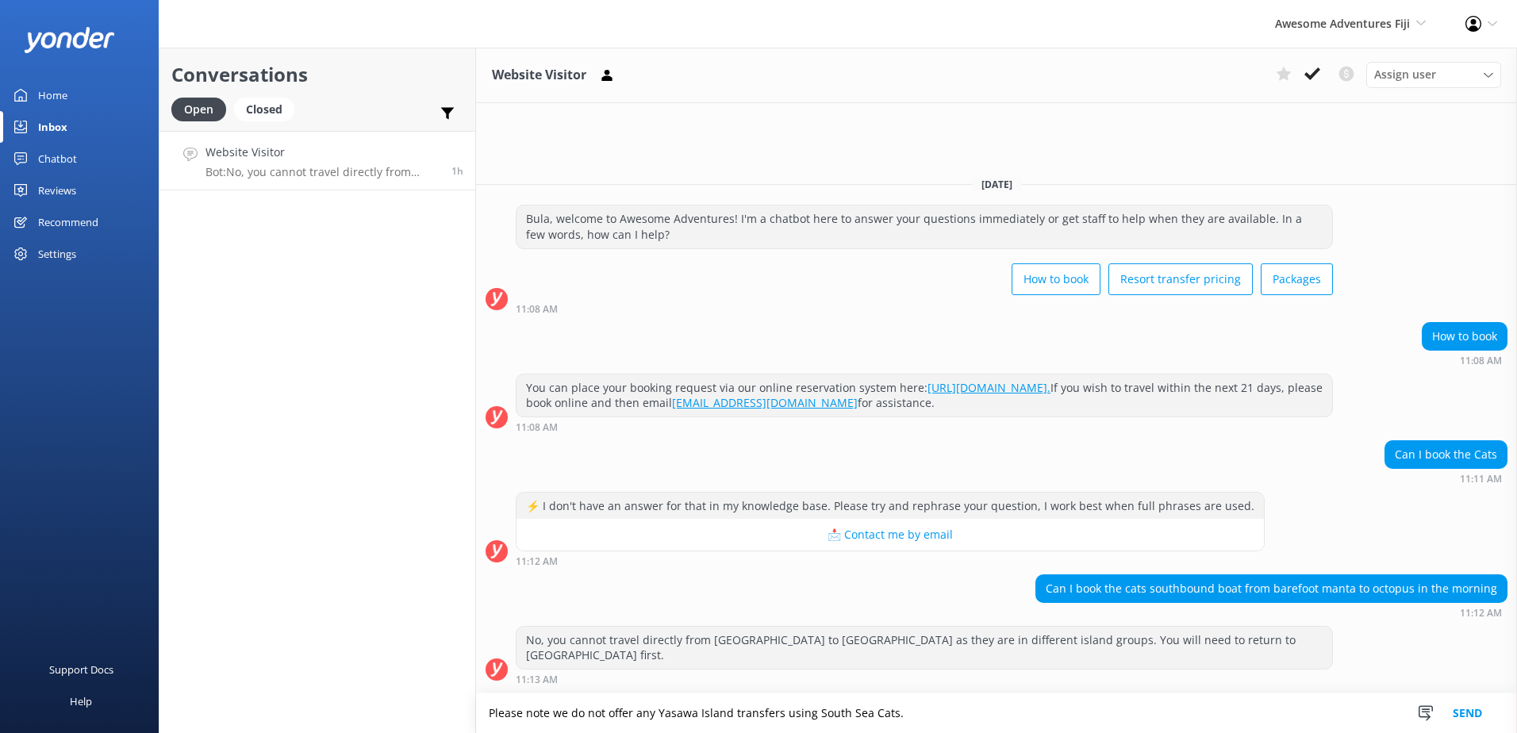
click at [1487, 722] on button "Send" at bounding box center [1468, 713] width 60 height 40
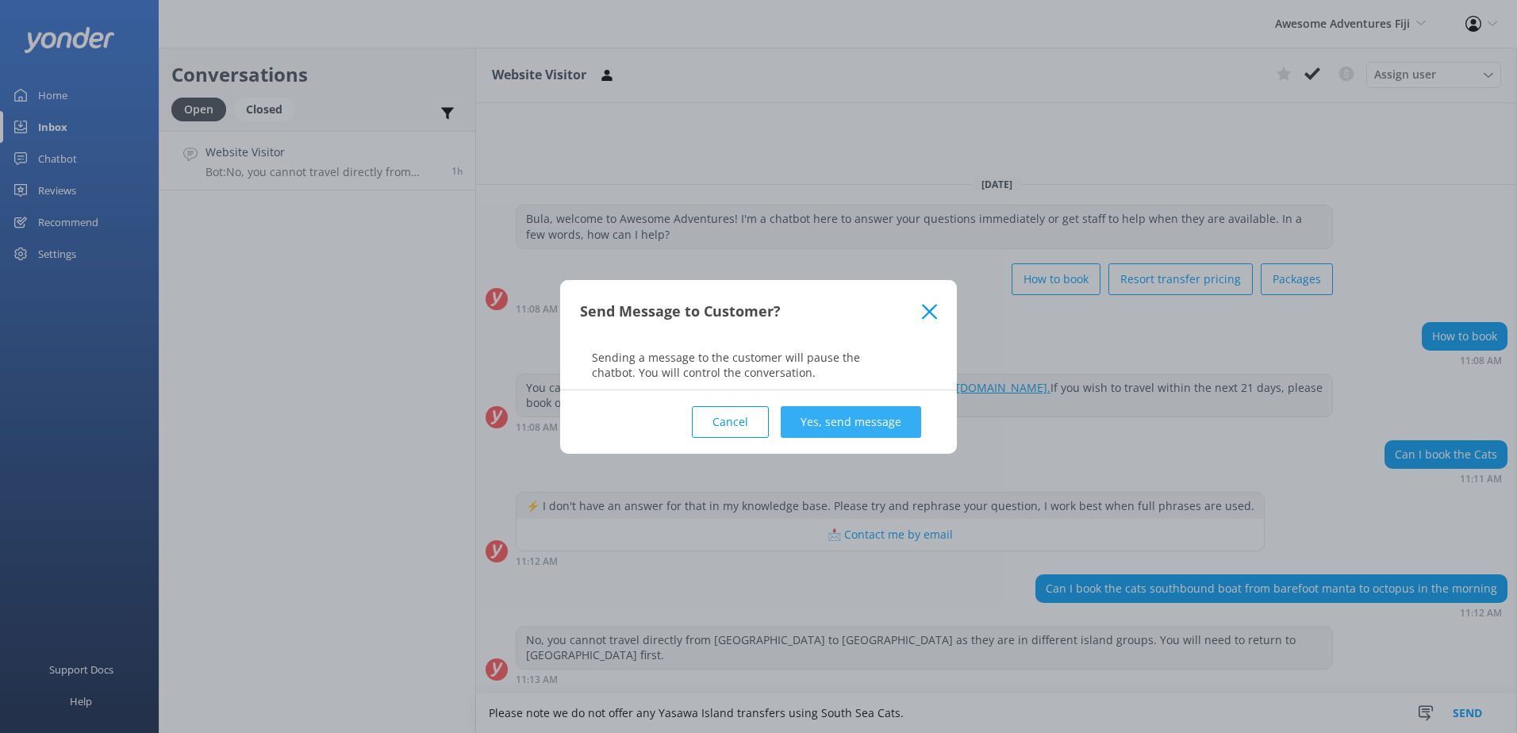
click at [857, 424] on button "Yes, send message" at bounding box center [851, 422] width 140 height 32
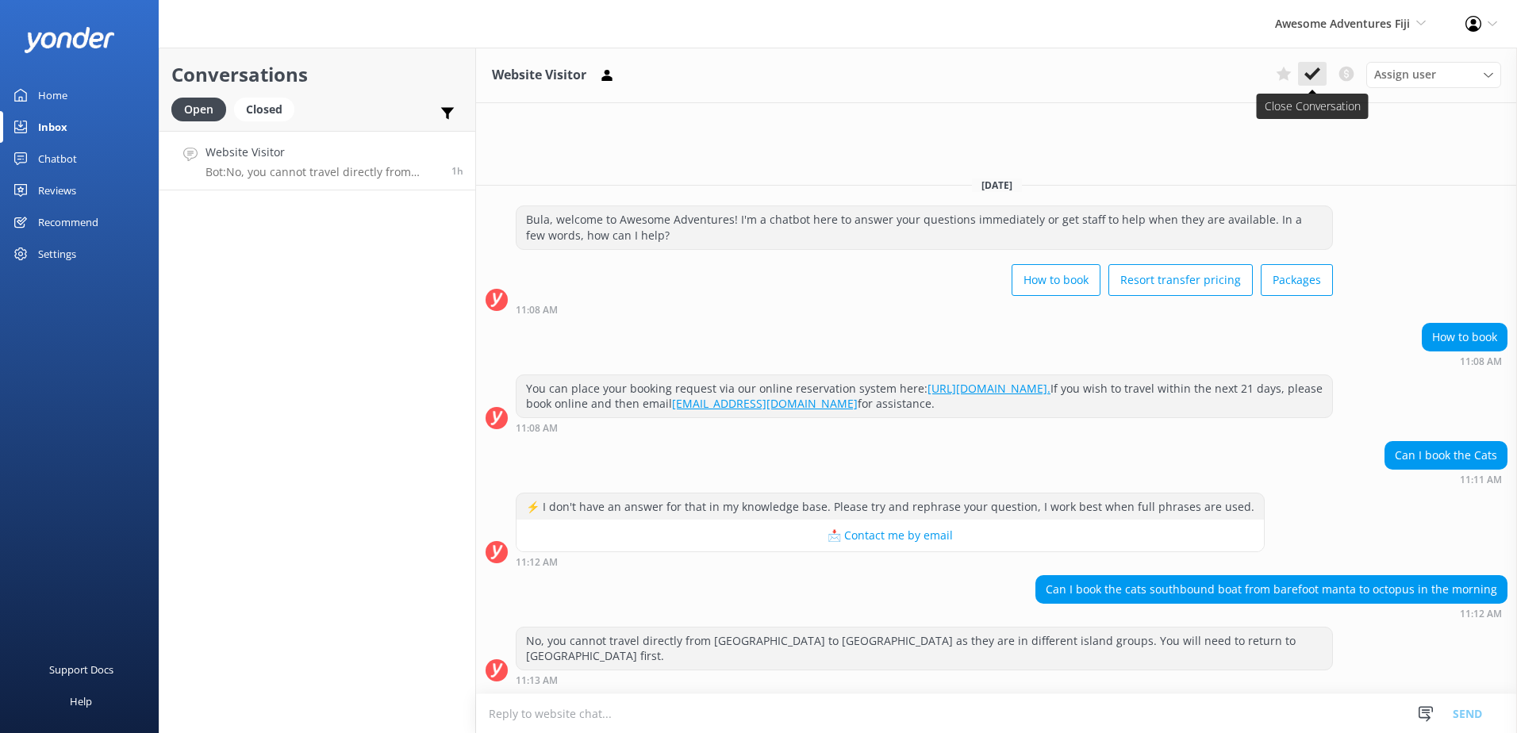
scroll to position [42, 0]
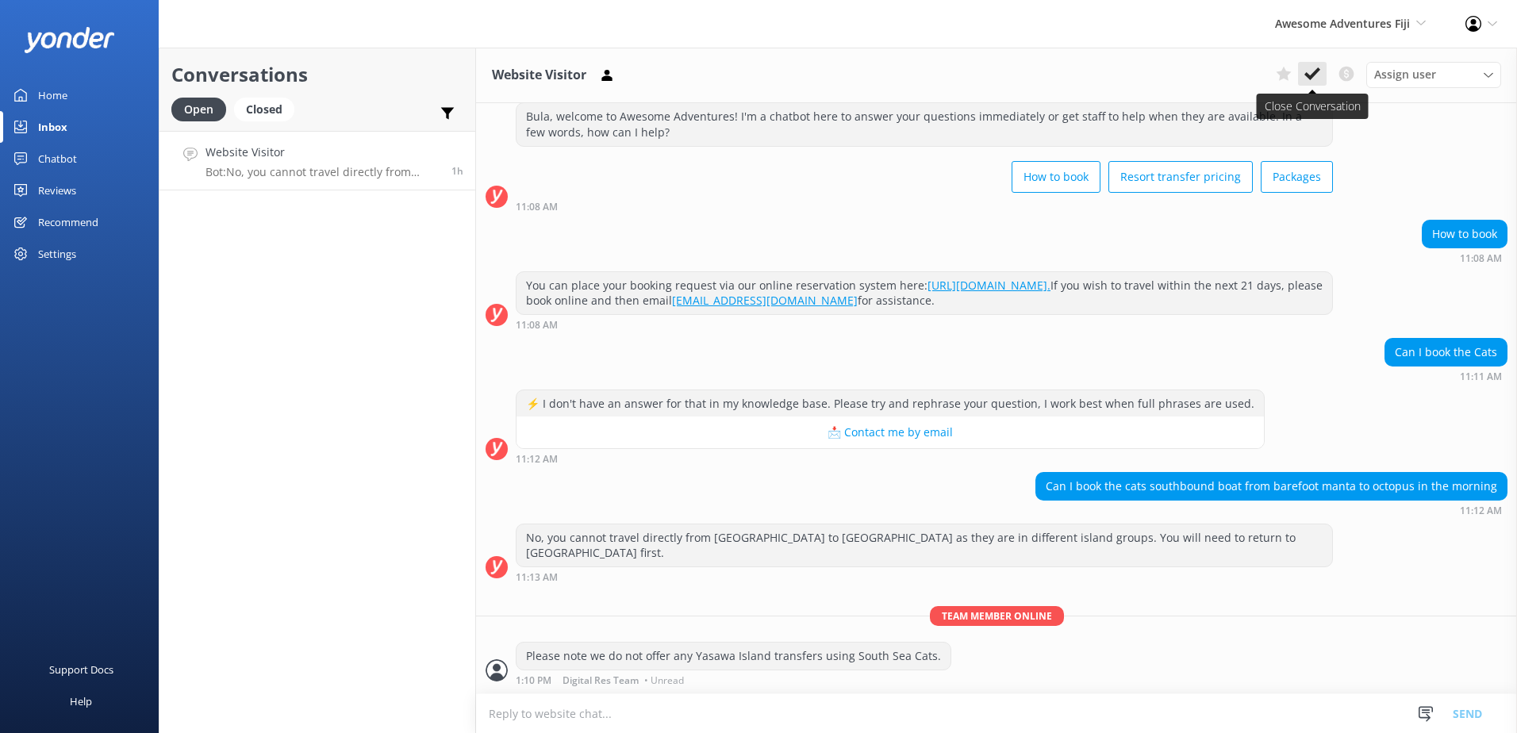
click at [1315, 71] on use at bounding box center [1312, 73] width 16 height 13
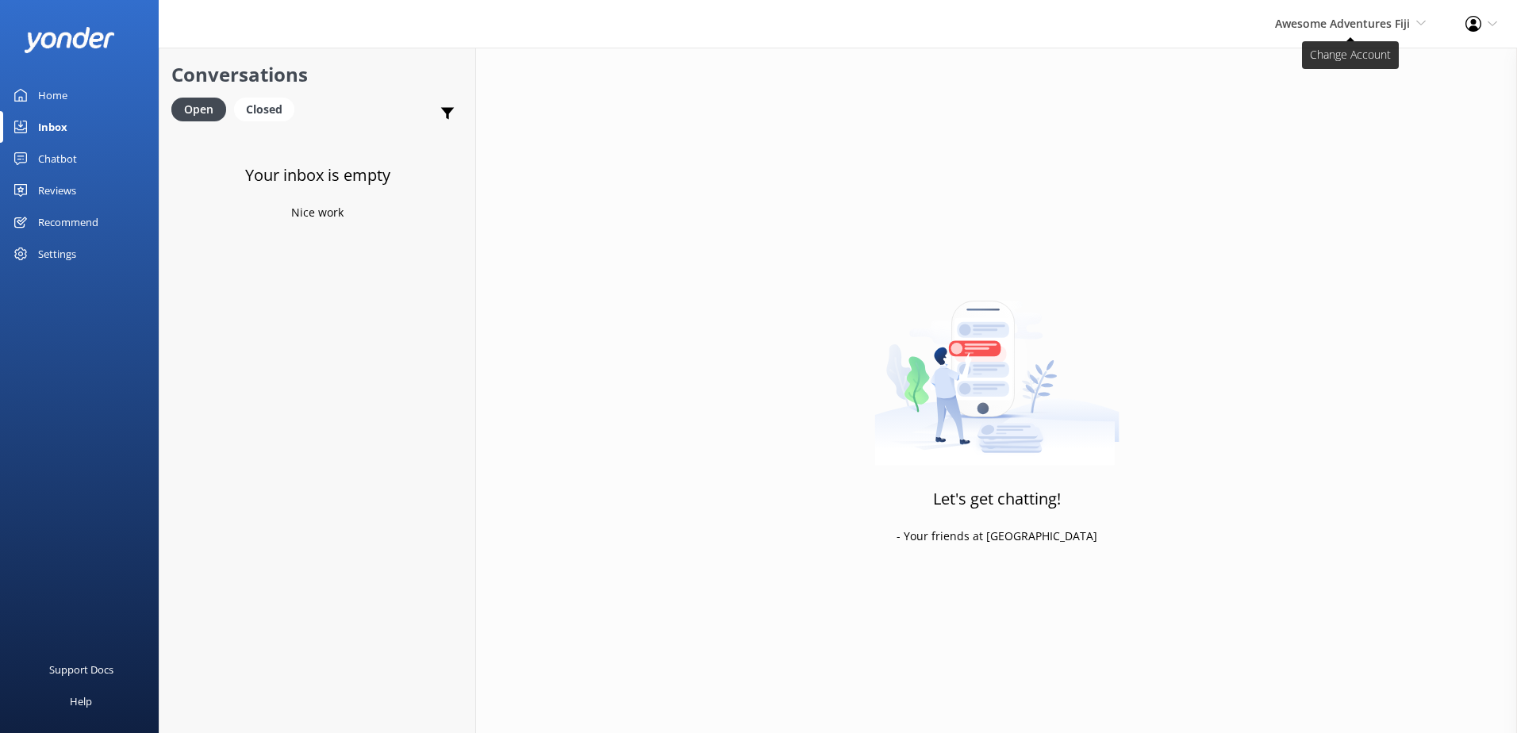
click at [1345, 31] on span "Awesome Adventures Fiji South Sea Sailing South Sea Cruises Malamala Beach Club…" at bounding box center [1350, 23] width 151 height 17
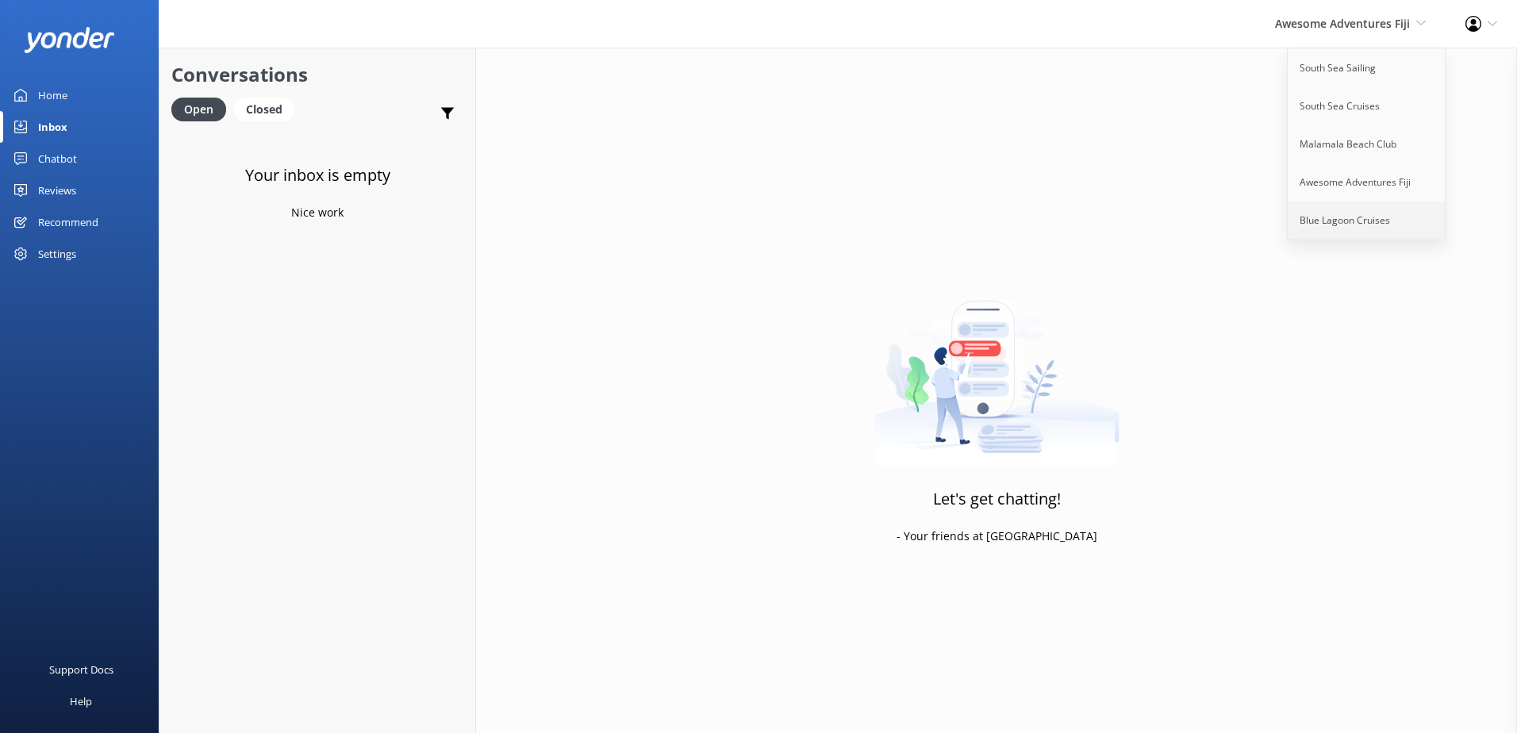
click at [1330, 216] on link "Blue Lagoon Cruises" at bounding box center [1367, 221] width 159 height 38
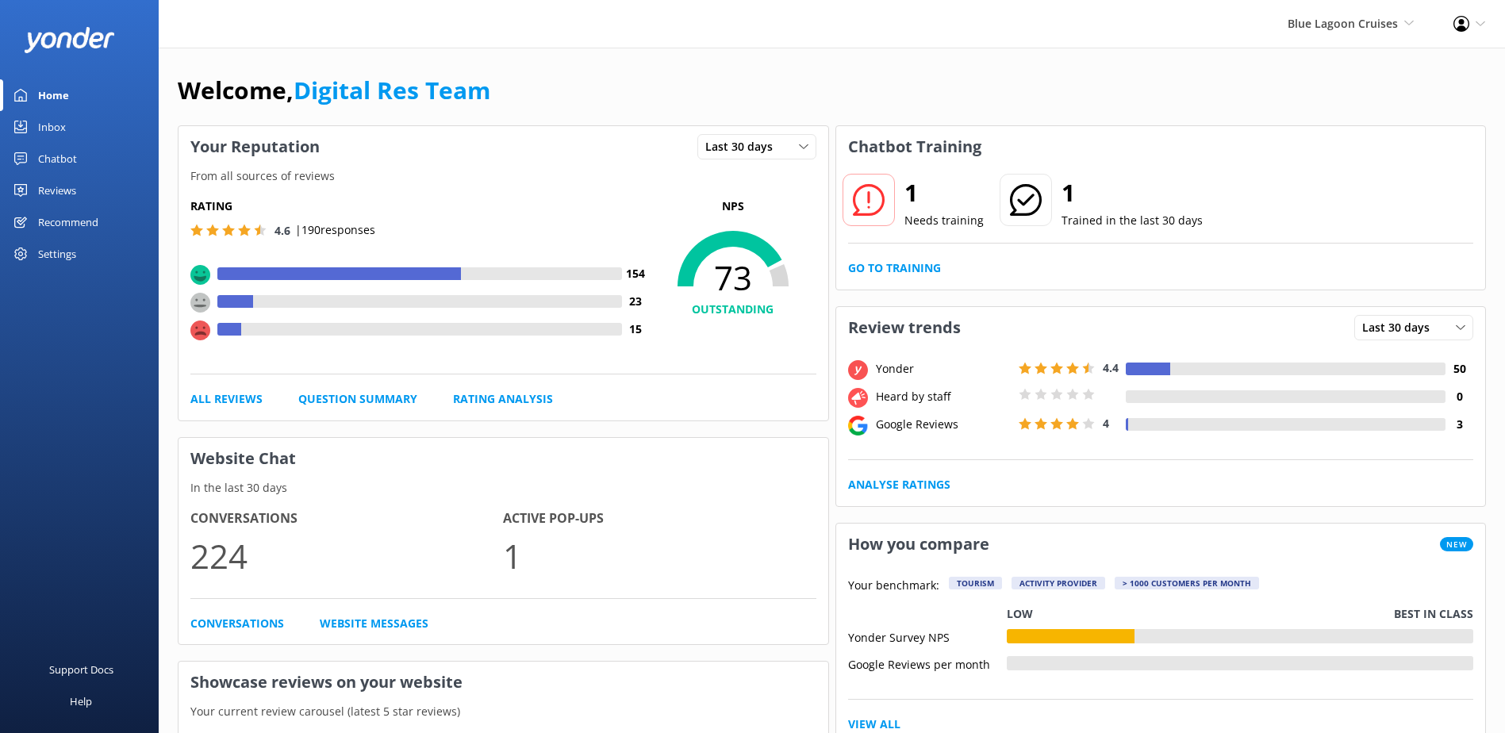
click at [60, 109] on div "Home" at bounding box center [53, 95] width 31 height 32
click at [77, 127] on link "Inbox" at bounding box center [79, 127] width 159 height 32
